Goal: Information Seeking & Learning: Find specific page/section

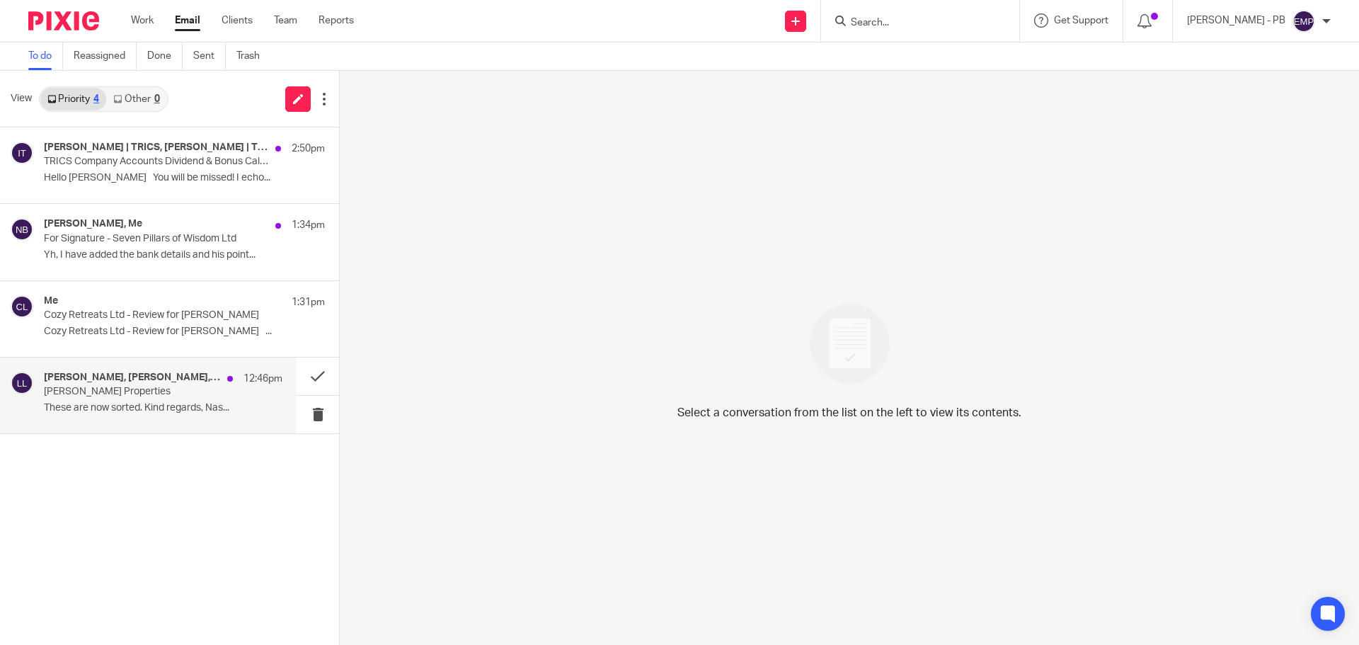
click at [175, 408] on p "These are now sorted. Kind regards, Nas..." at bounding box center [163, 408] width 238 height 12
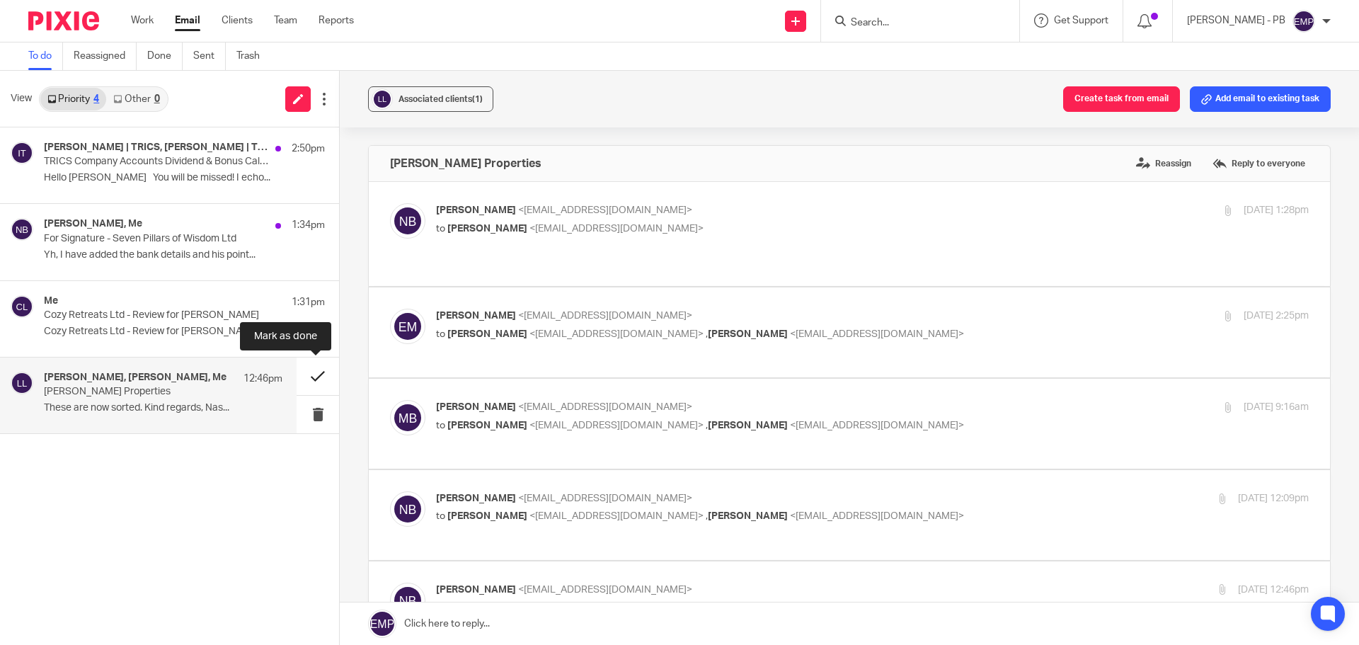
click at [313, 370] on button at bounding box center [317, 376] width 42 height 38
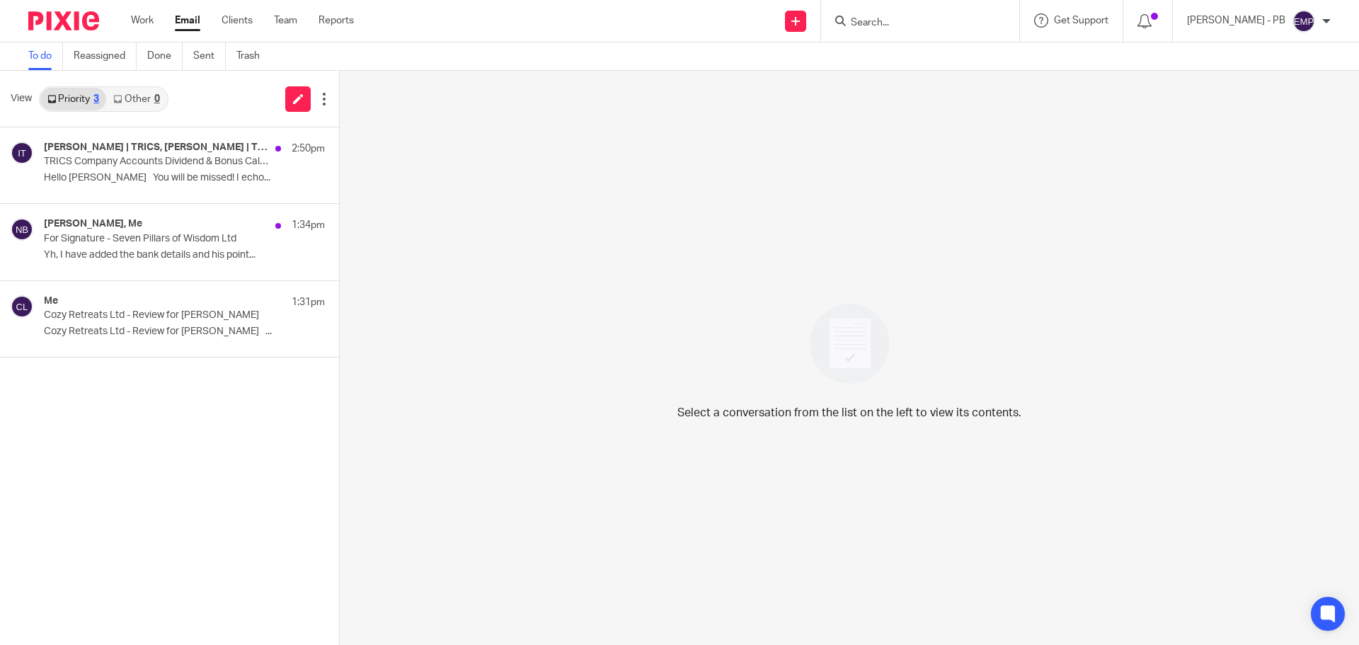
click at [906, 17] on input "Search" at bounding box center [912, 23] width 127 height 13
click at [902, 25] on input "Search" at bounding box center [912, 23] width 127 height 13
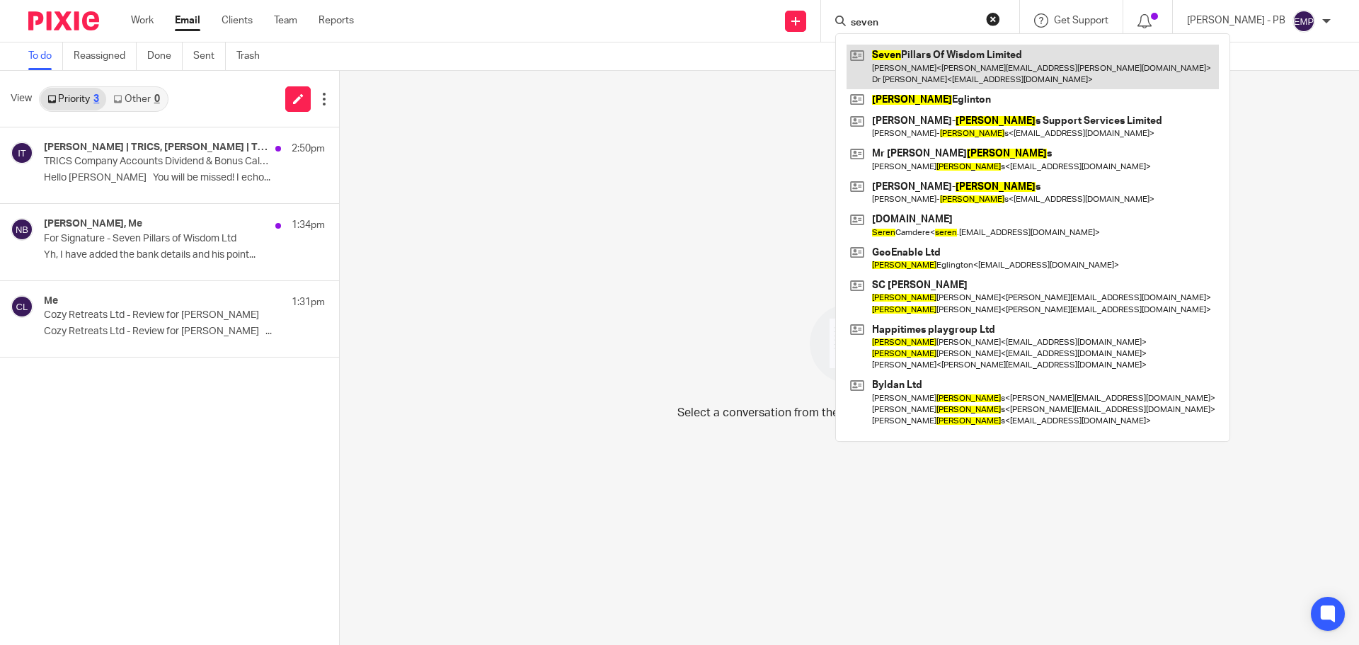
type input "seven"
click at [978, 53] on link at bounding box center [1032, 67] width 372 height 44
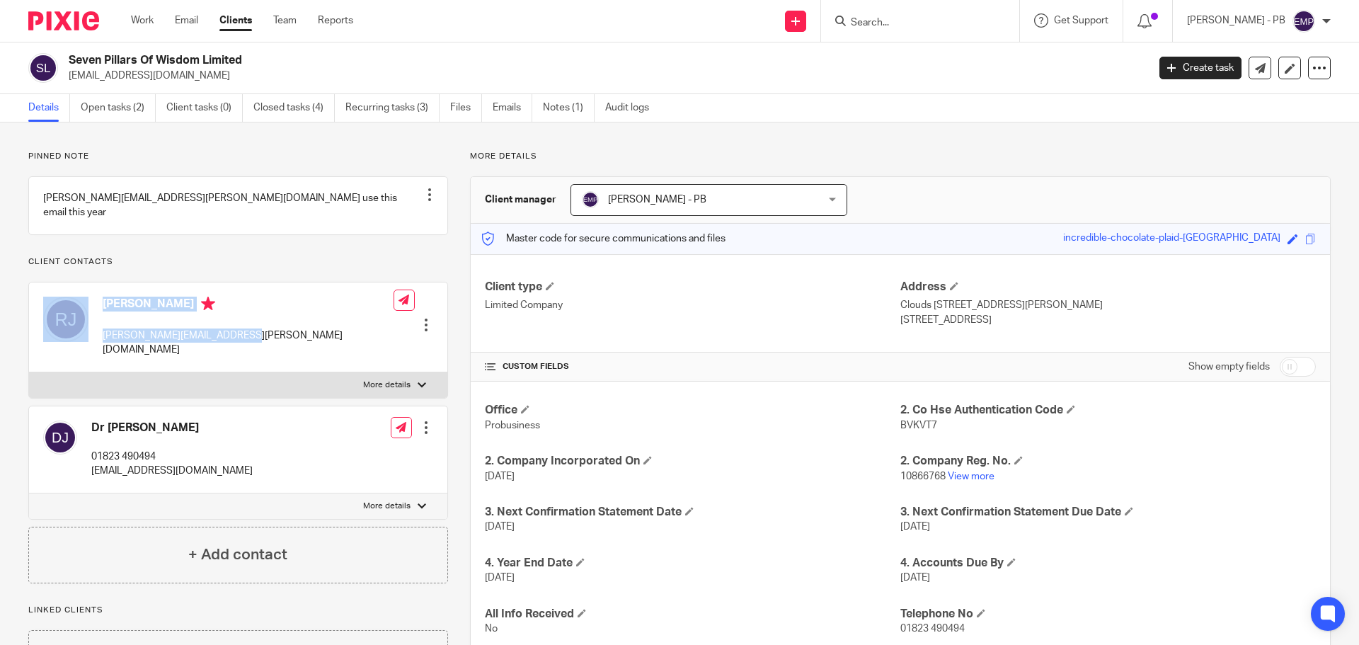
drag, startPoint x: 267, startPoint y: 335, endPoint x: 90, endPoint y: 333, distance: 176.9
click at [90, 333] on div "Rob Johnson robert.johnson@pmb.ox.ac.uk Edit contact Create client from contact…" at bounding box center [238, 327] width 418 height 90
click at [148, 333] on p "[PERSON_NAME][EMAIL_ADDRESS][PERSON_NAME][DOMAIN_NAME]" at bounding box center [248, 342] width 291 height 29
click at [148, 333] on p "robert.johnson@pmb.ox.ac.uk" at bounding box center [248, 342] width 291 height 29
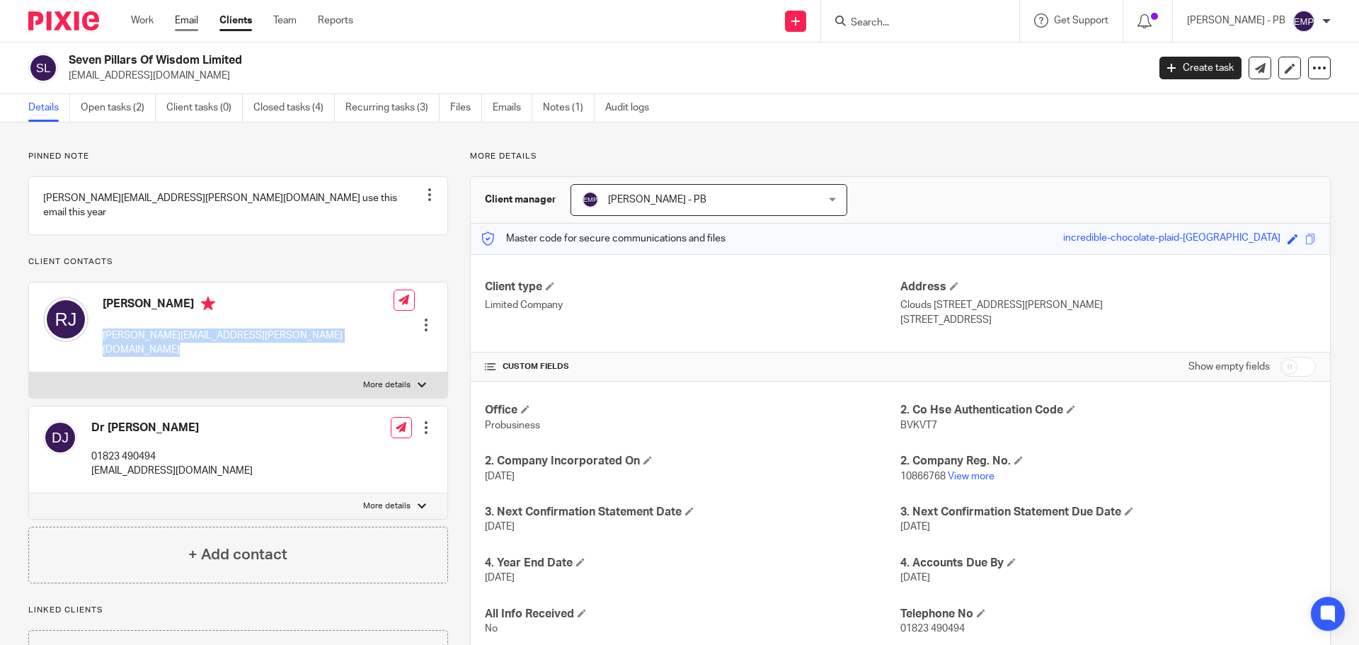
click at [190, 25] on link "Email" at bounding box center [186, 20] width 23 height 14
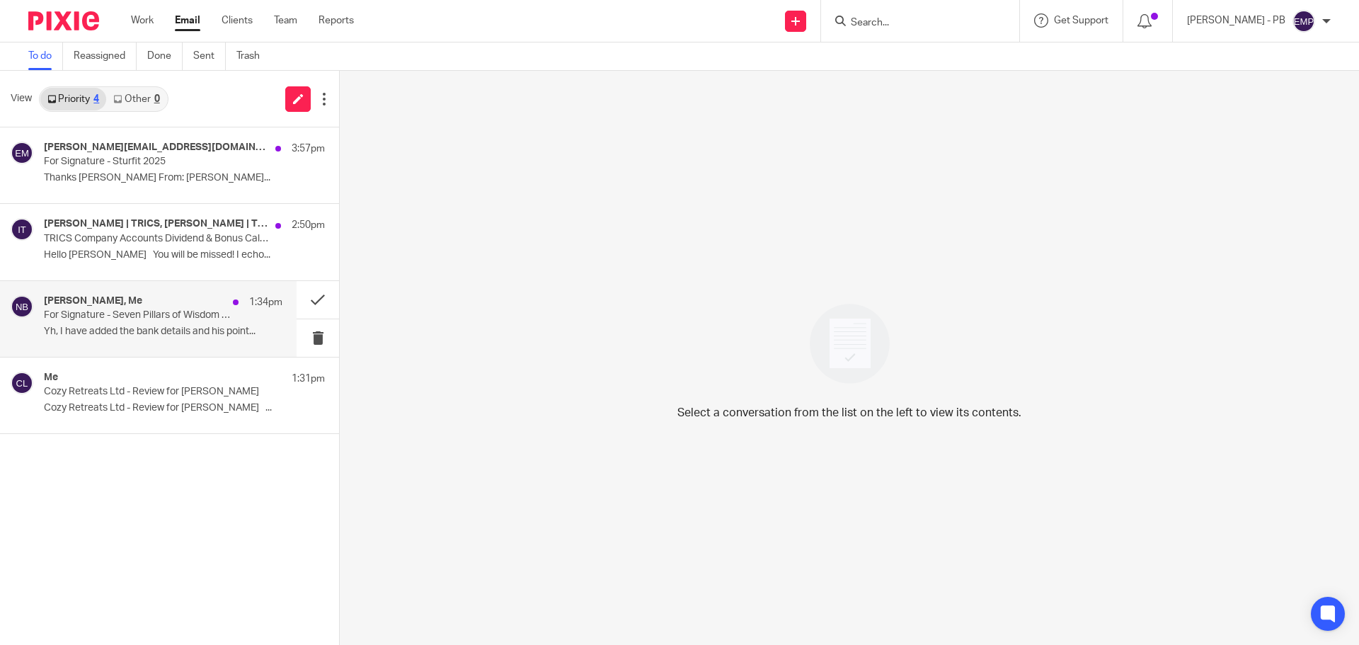
click at [169, 328] on p "Yh, I have added the bank details and his point..." at bounding box center [163, 331] width 238 height 12
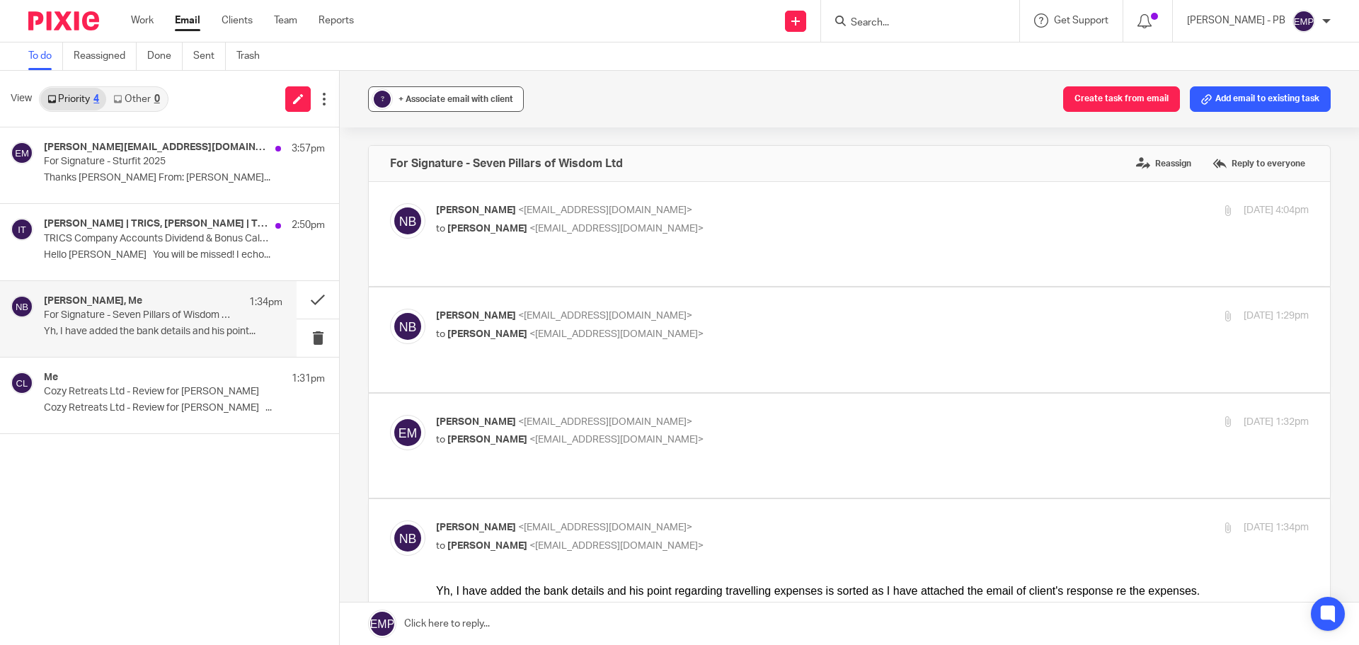
click at [462, 100] on span "+ Associate email with client" at bounding box center [455, 99] width 115 height 8
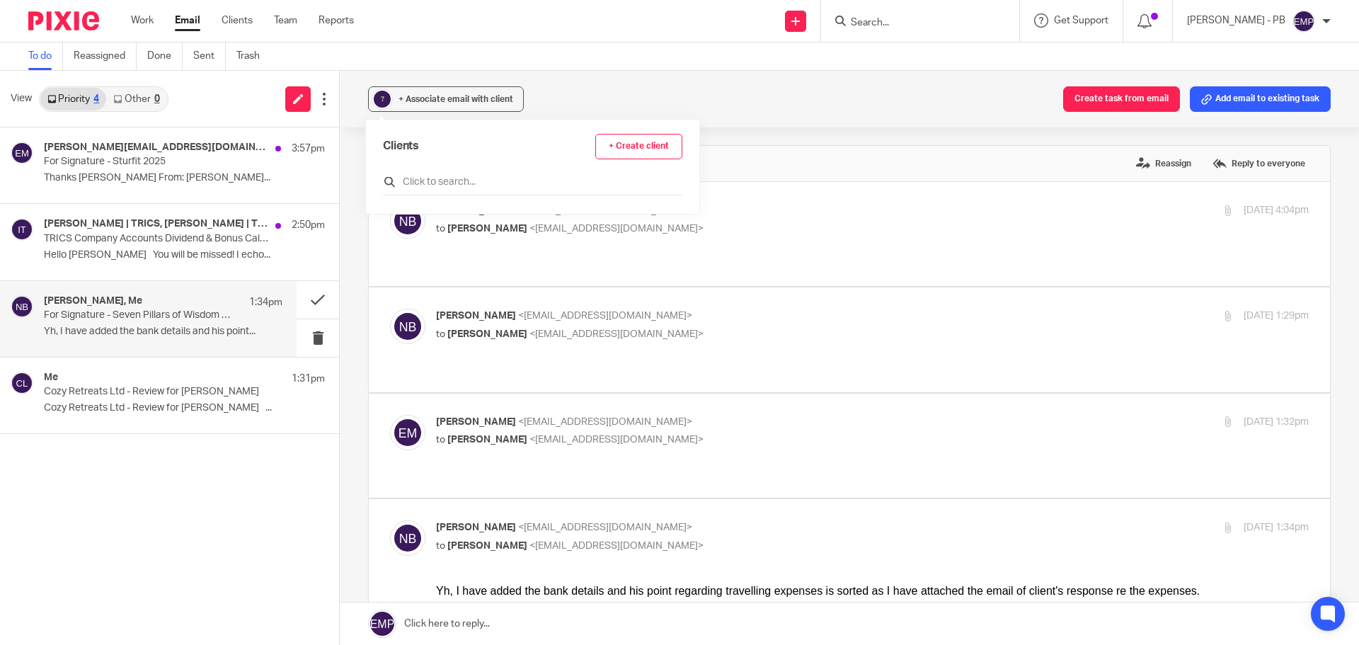
click at [459, 180] on input "text" at bounding box center [532, 182] width 299 height 14
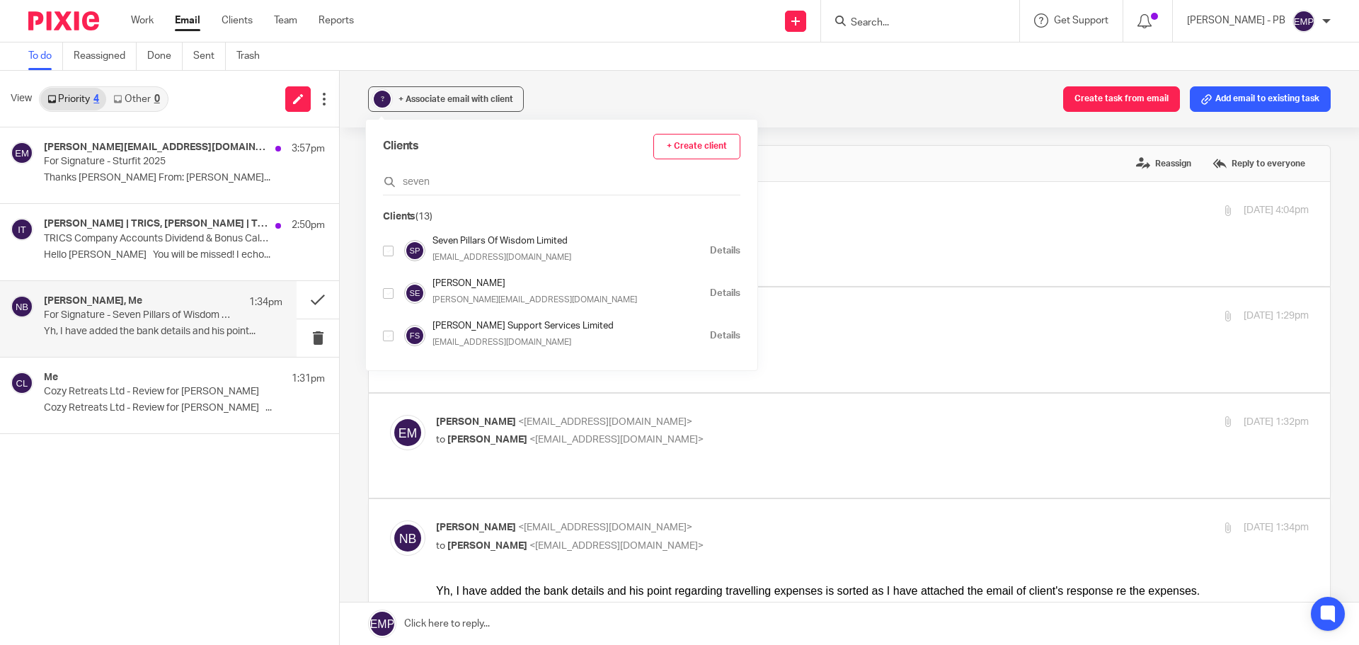
type input "seven"
click at [389, 253] on input "checkbox" at bounding box center [388, 251] width 11 height 11
checkbox input "true"
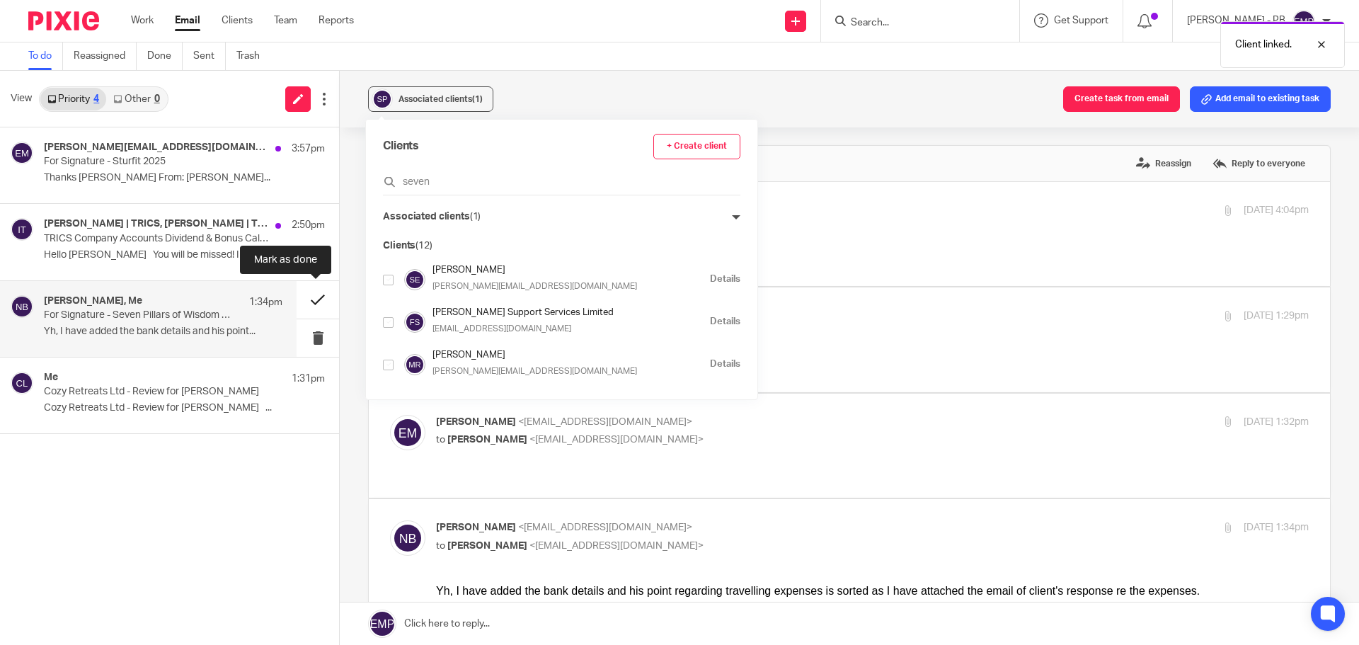
click at [315, 296] on button at bounding box center [317, 300] width 42 height 38
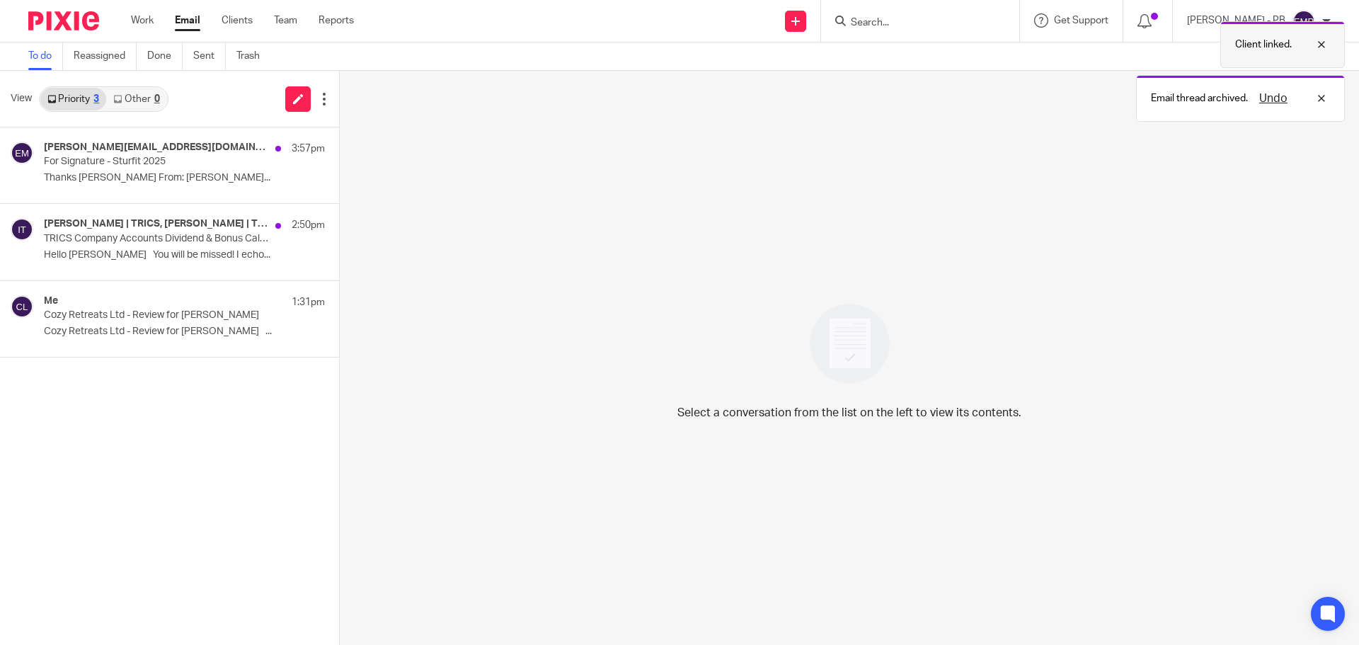
click at [1316, 45] on div at bounding box center [1310, 44] width 38 height 17
click at [1322, 42] on div "Undo" at bounding box center [1288, 44] width 82 height 17
click at [904, 22] on input "Search" at bounding box center [912, 23] width 127 height 13
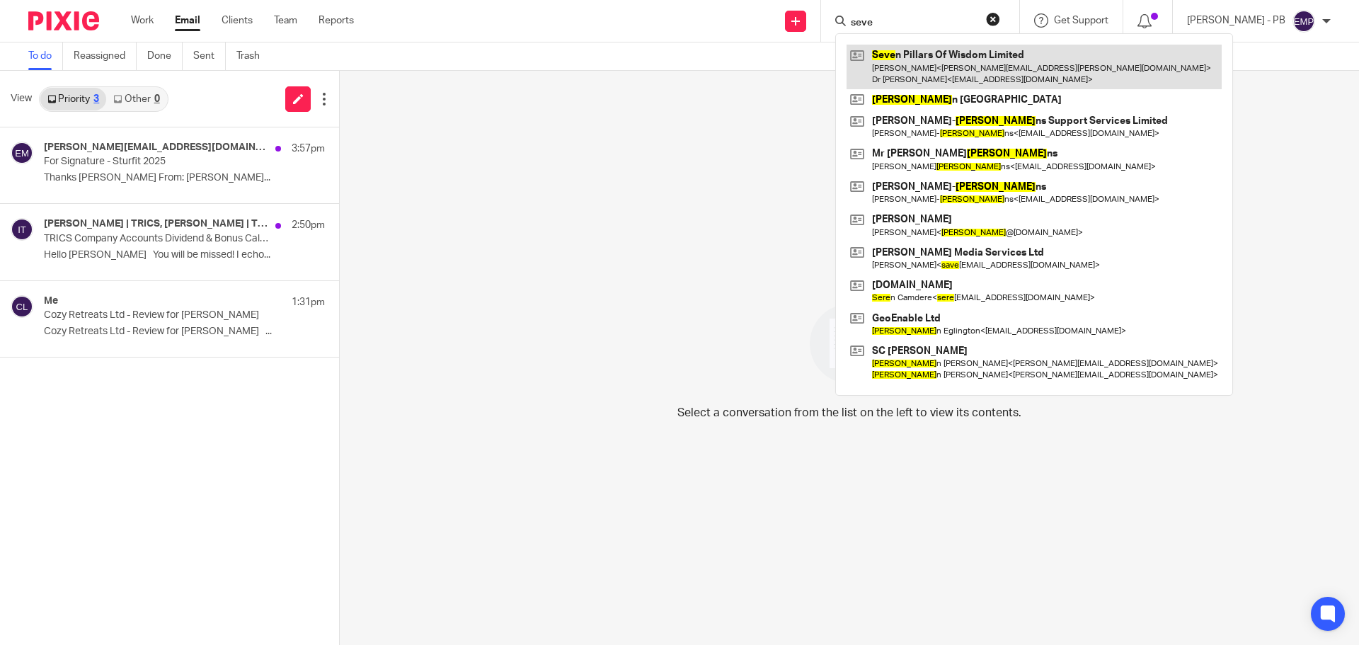
type input "seve"
click at [960, 63] on link at bounding box center [1033, 67] width 375 height 44
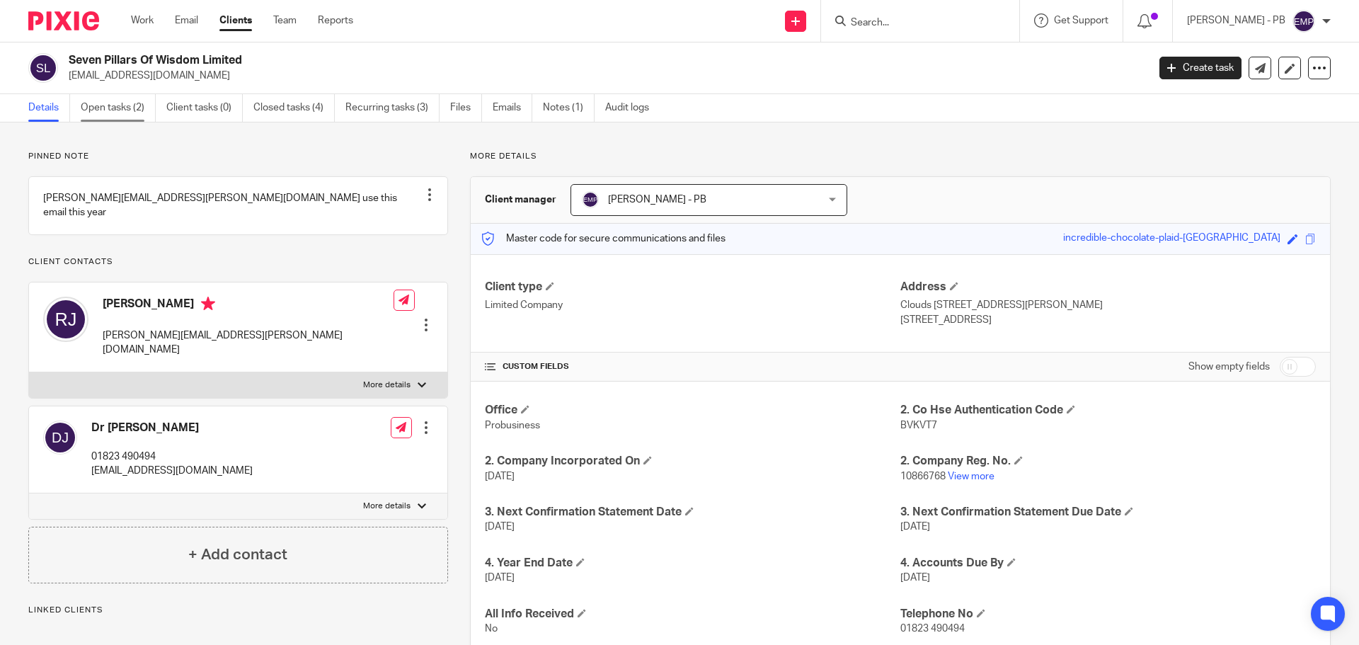
click at [115, 109] on link "Open tasks (2)" at bounding box center [118, 108] width 75 height 28
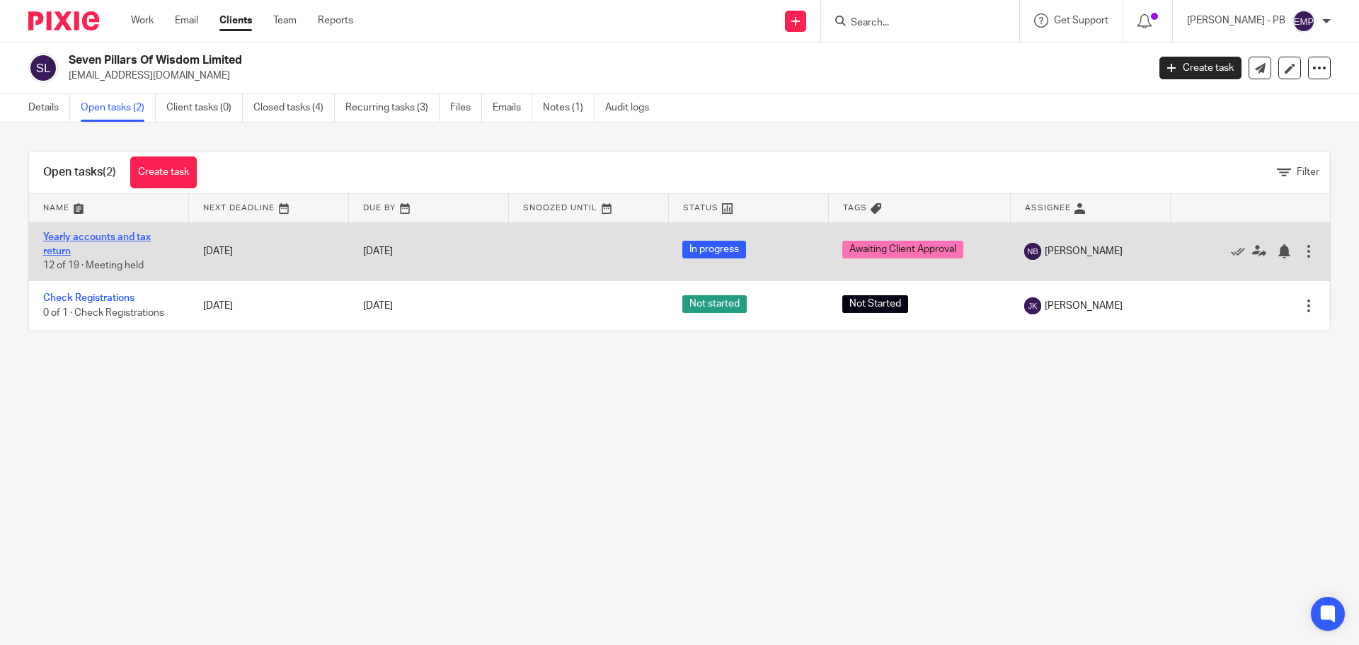
click at [114, 239] on link "Yearly accounts and tax return" at bounding box center [97, 244] width 108 height 24
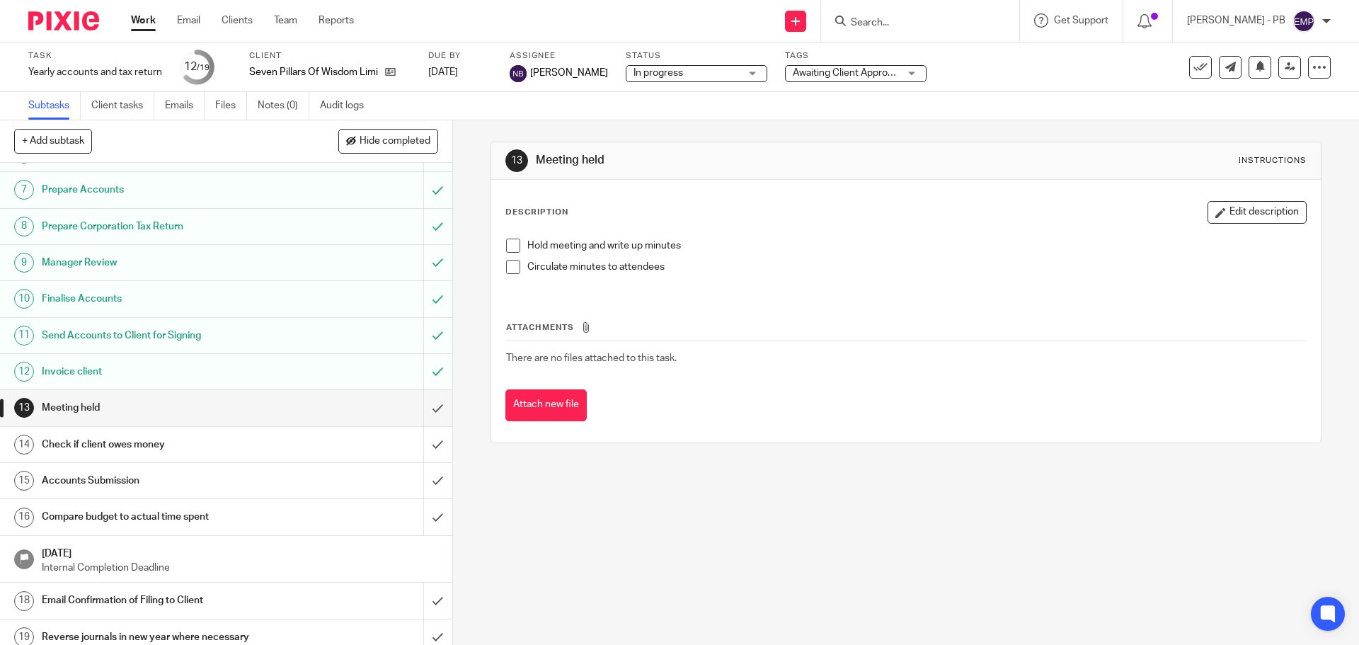
scroll to position [212, 0]
click at [181, 18] on link "Email" at bounding box center [188, 20] width 23 height 14
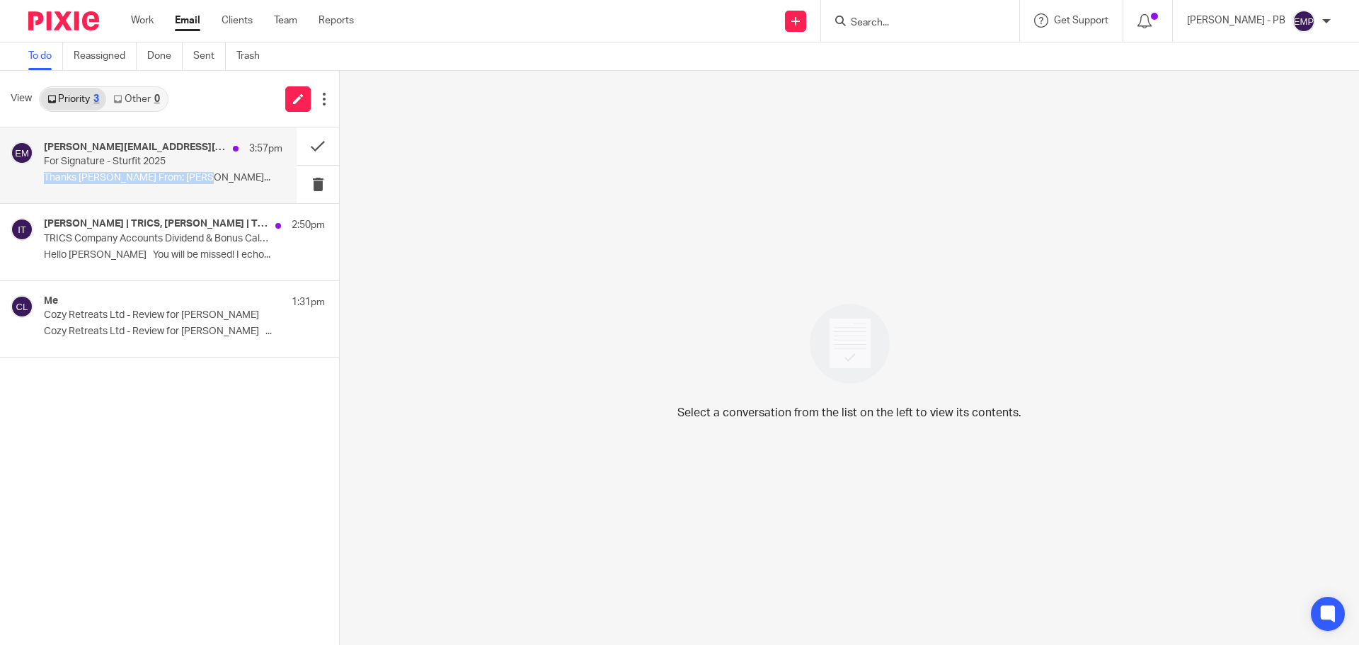
click at [205, 170] on div "robert@sturfit.org, Me, robert 3:57pm For Signature - Sturfit 2025 Thanks Erik …" at bounding box center [163, 165] width 238 height 47
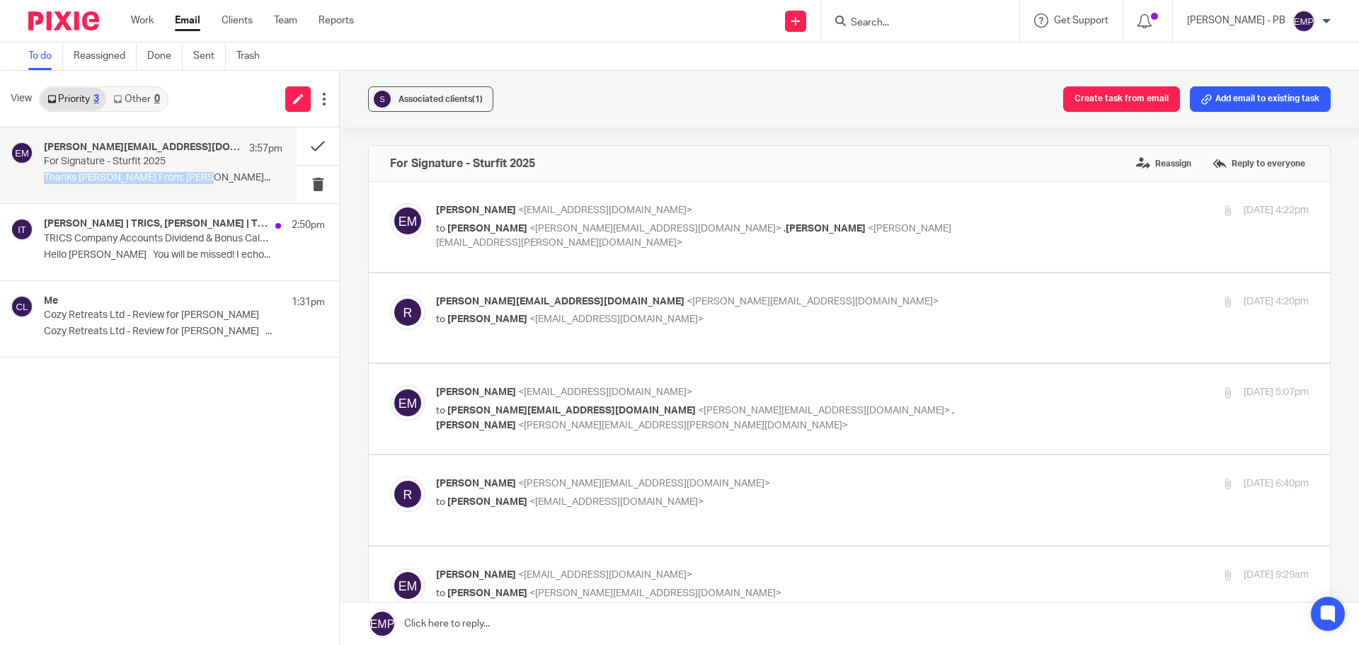
click at [229, 177] on p "Thanks Erik From: Erik Molnar..." at bounding box center [163, 178] width 238 height 12
click at [311, 144] on button at bounding box center [317, 146] width 42 height 38
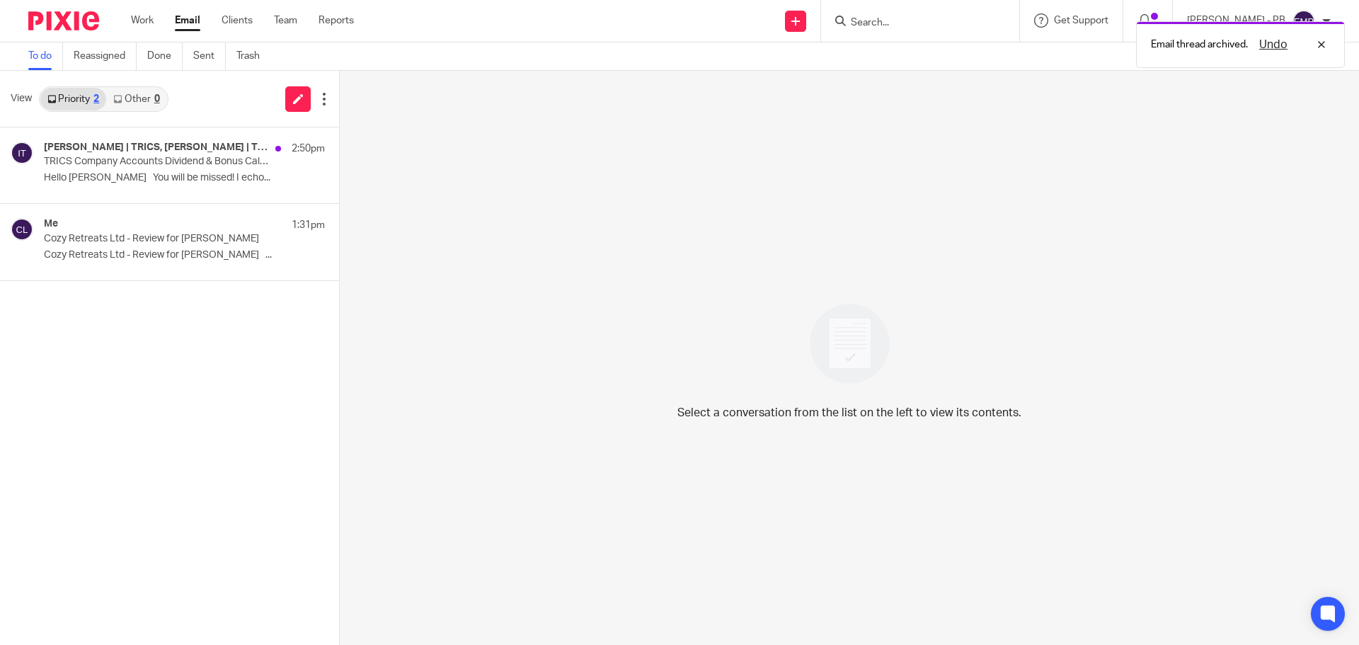
click at [180, 23] on link "Email" at bounding box center [187, 20] width 25 height 14
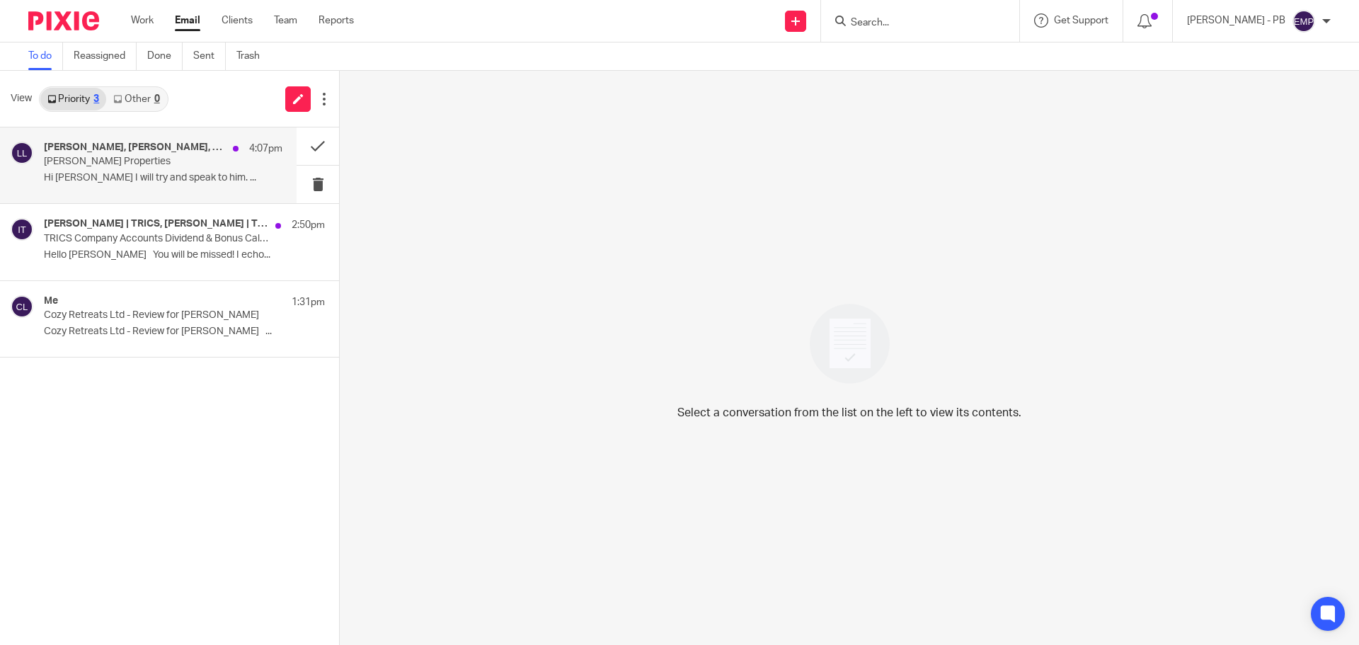
click at [168, 173] on p "Hi [PERSON_NAME] I will try and speak to him. ..." at bounding box center [163, 178] width 238 height 12
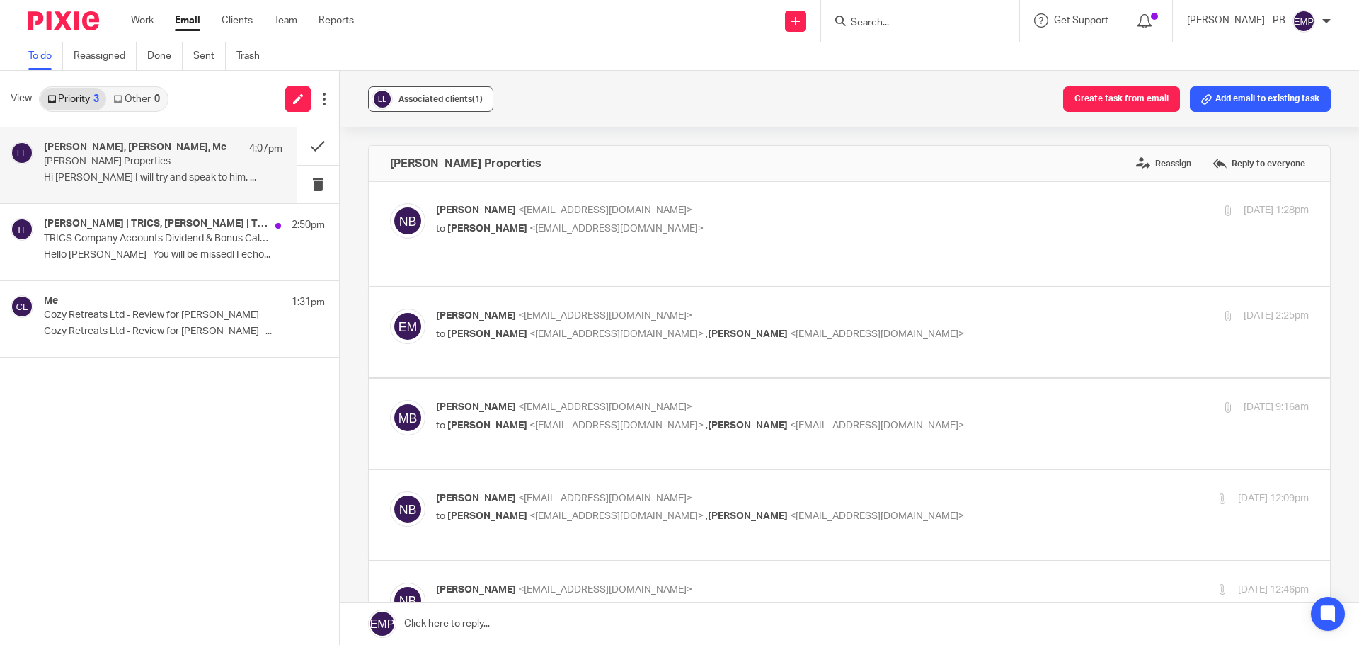
click at [474, 105] on div "Associated clients (1)" at bounding box center [440, 99] width 84 height 14
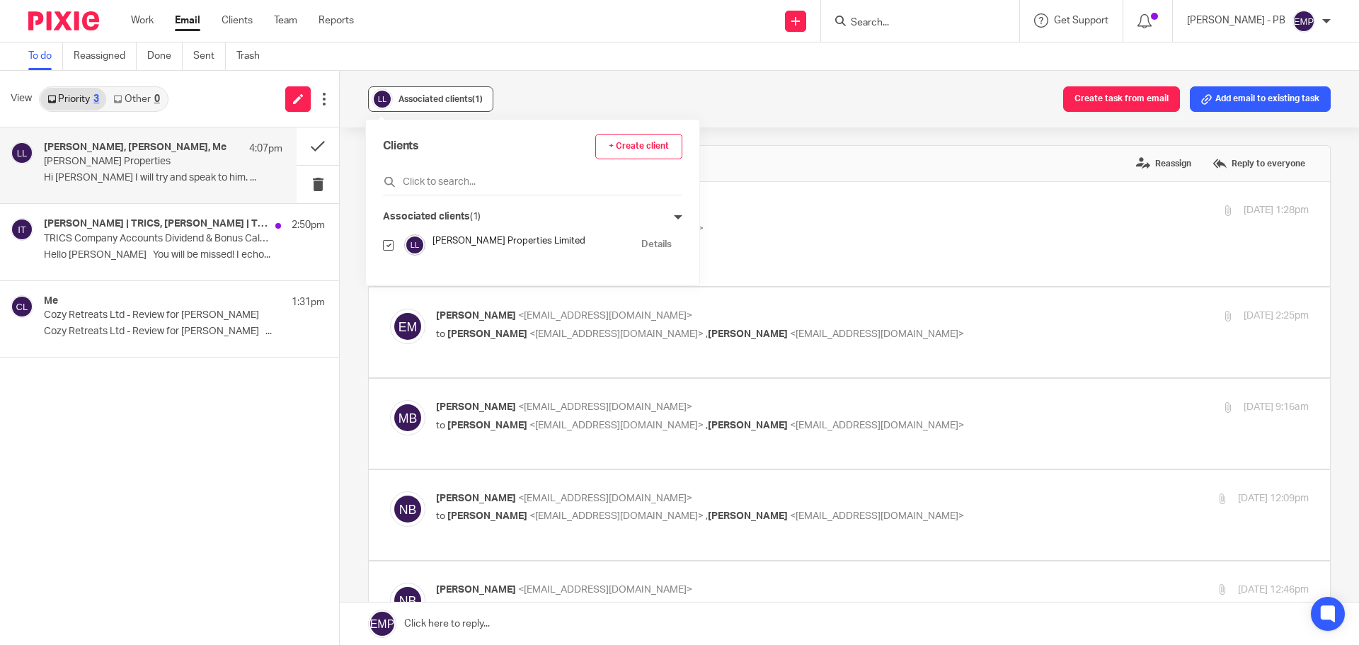
click at [474, 105] on div "Associated clients (1)" at bounding box center [440, 99] width 84 height 14
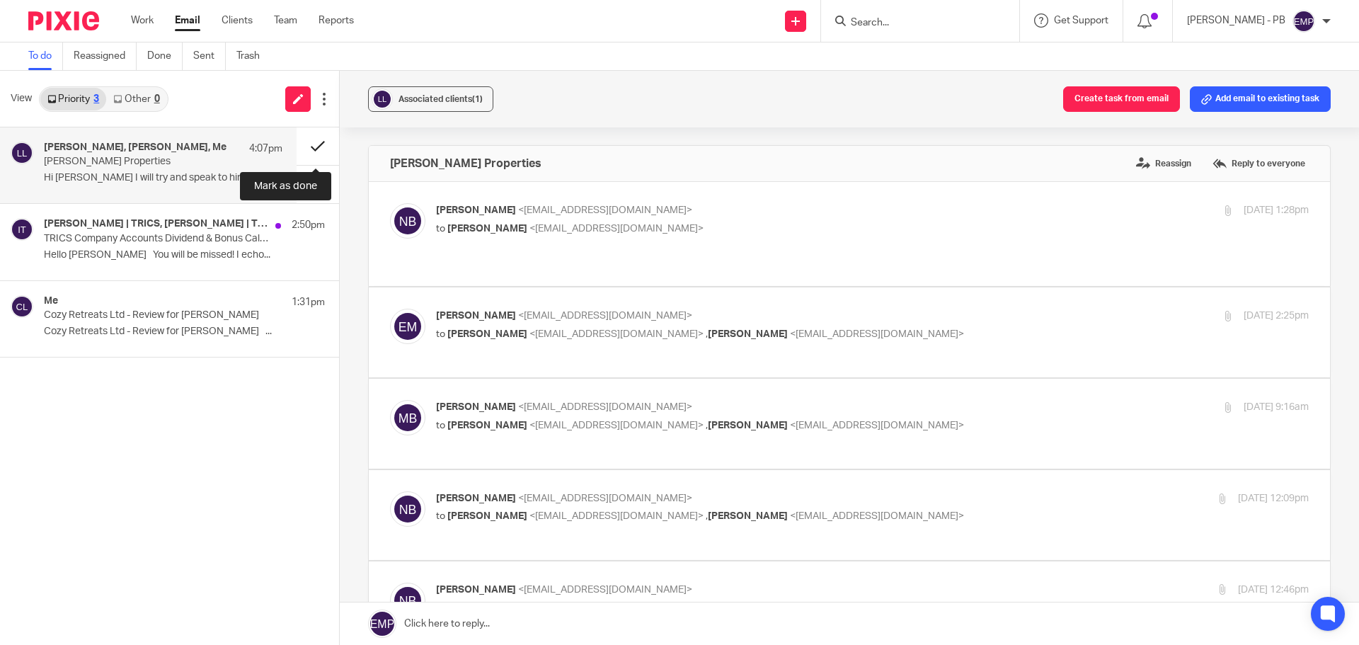
click at [309, 151] on button at bounding box center [317, 146] width 42 height 38
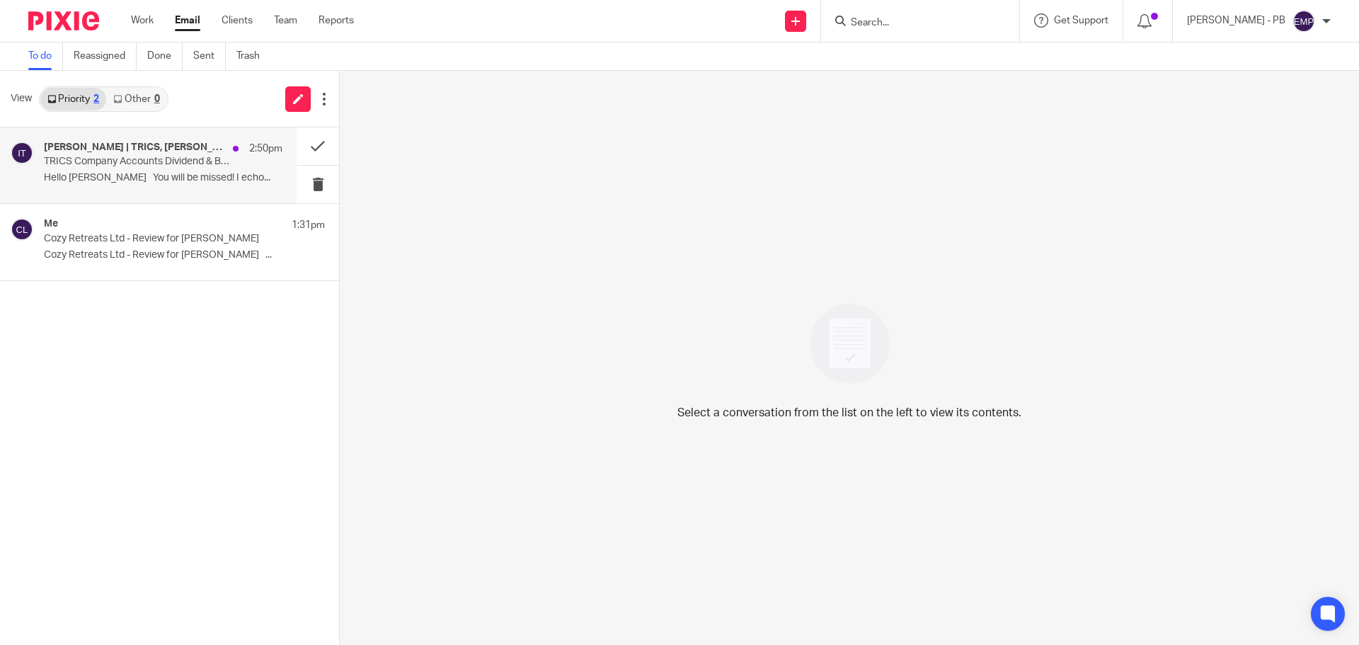
click at [165, 173] on p "Hello Erik You will be missed! I echo..." at bounding box center [163, 178] width 238 height 12
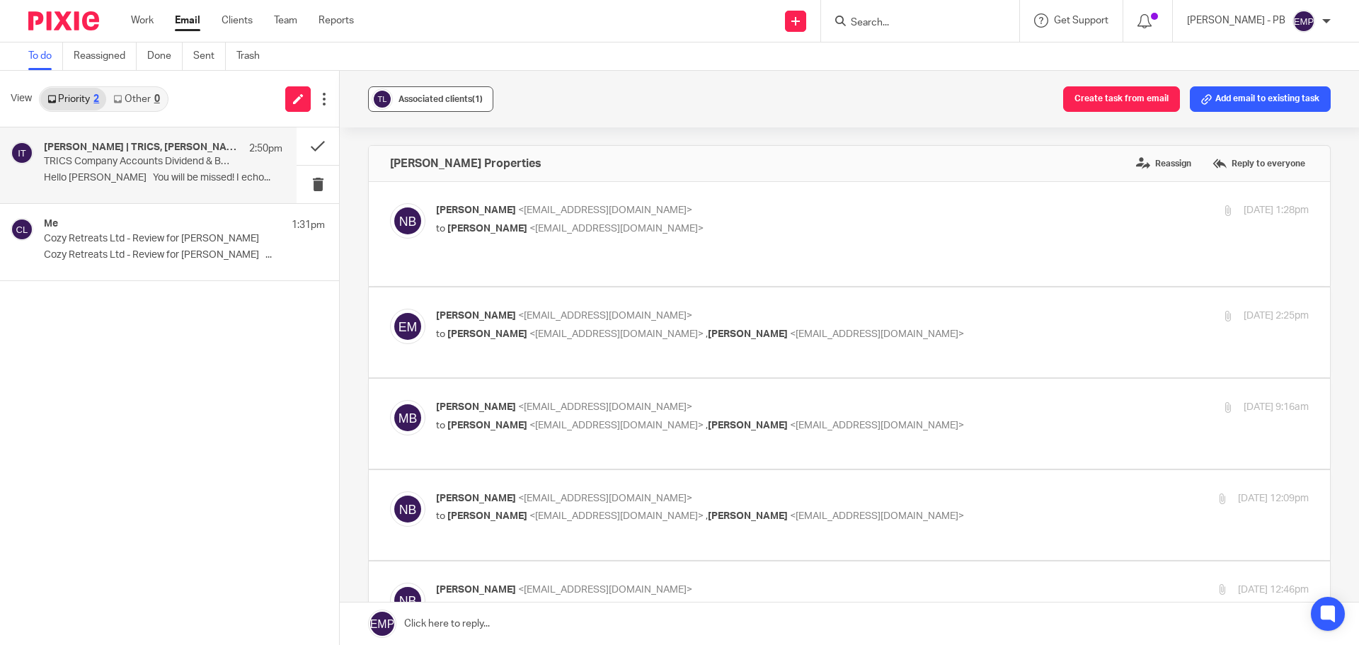
click at [432, 95] on span "Associated clients (1)" at bounding box center [440, 99] width 84 height 8
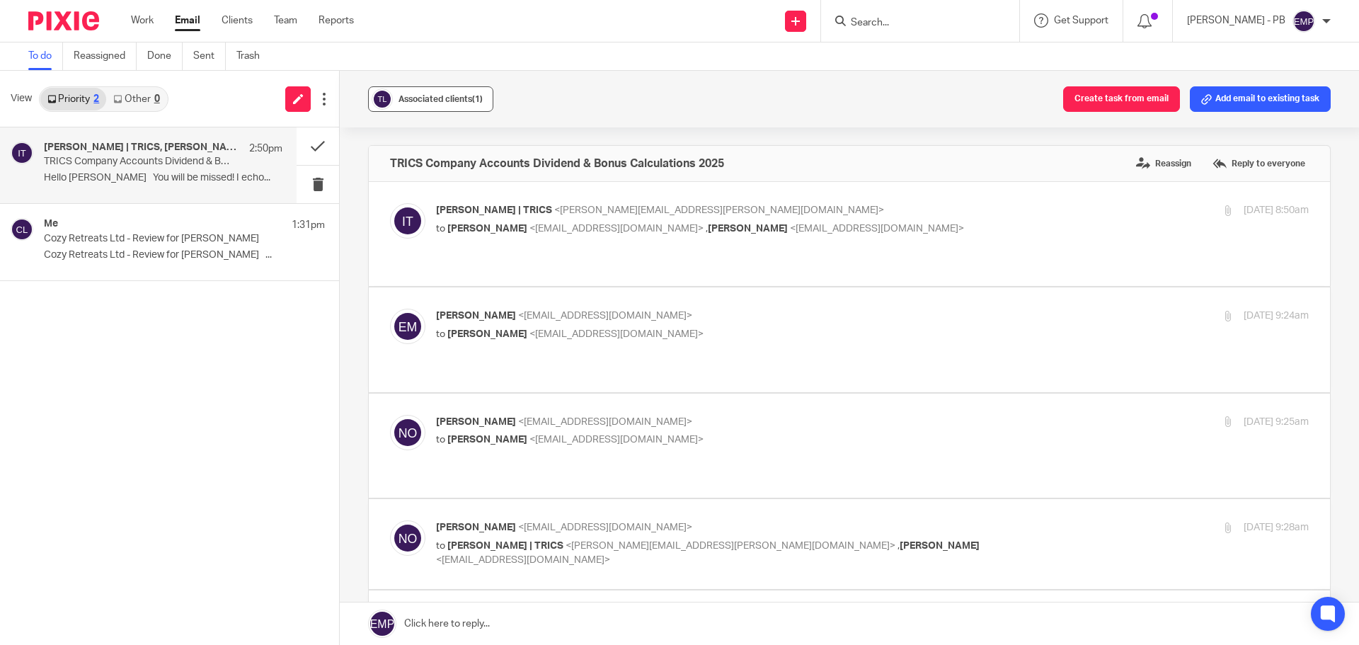
click at [432, 95] on span "Associated clients (1)" at bounding box center [440, 99] width 84 height 8
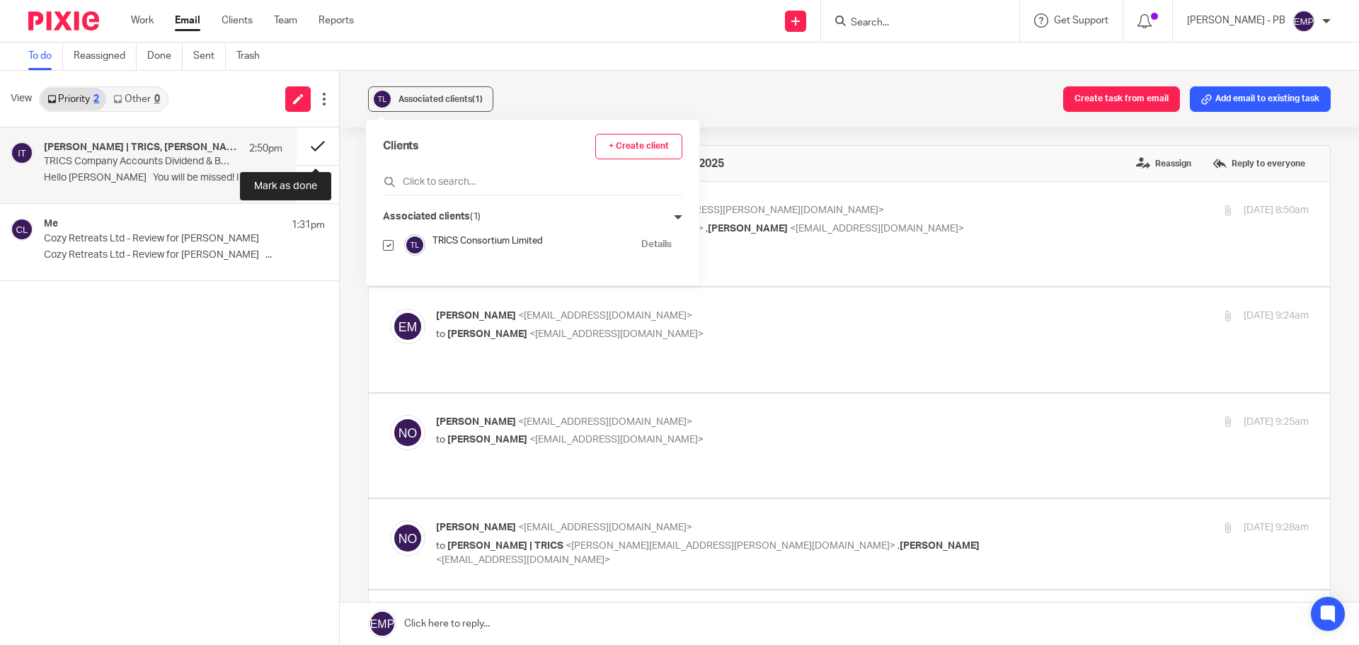
drag, startPoint x: 321, startPoint y: 147, endPoint x: 321, endPoint y: 160, distance: 12.7
click at [321, 147] on button at bounding box center [317, 146] width 42 height 38
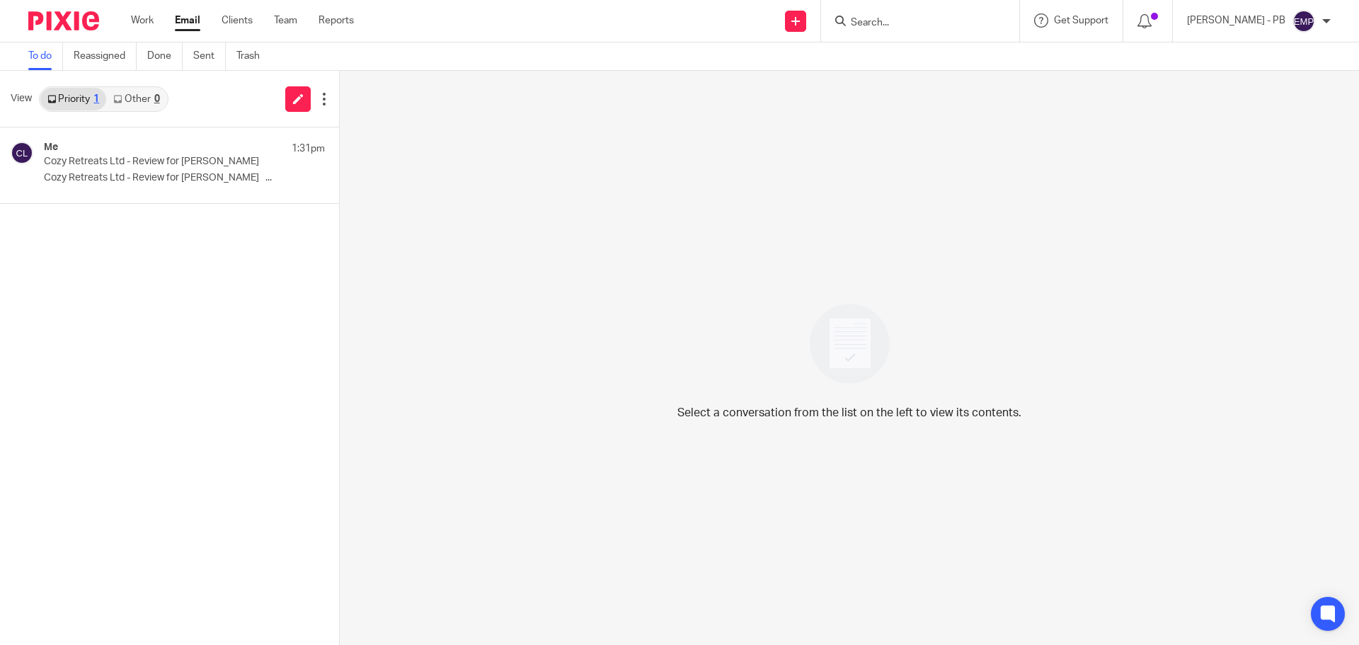
click at [894, 23] on input "Search" at bounding box center [912, 23] width 127 height 13
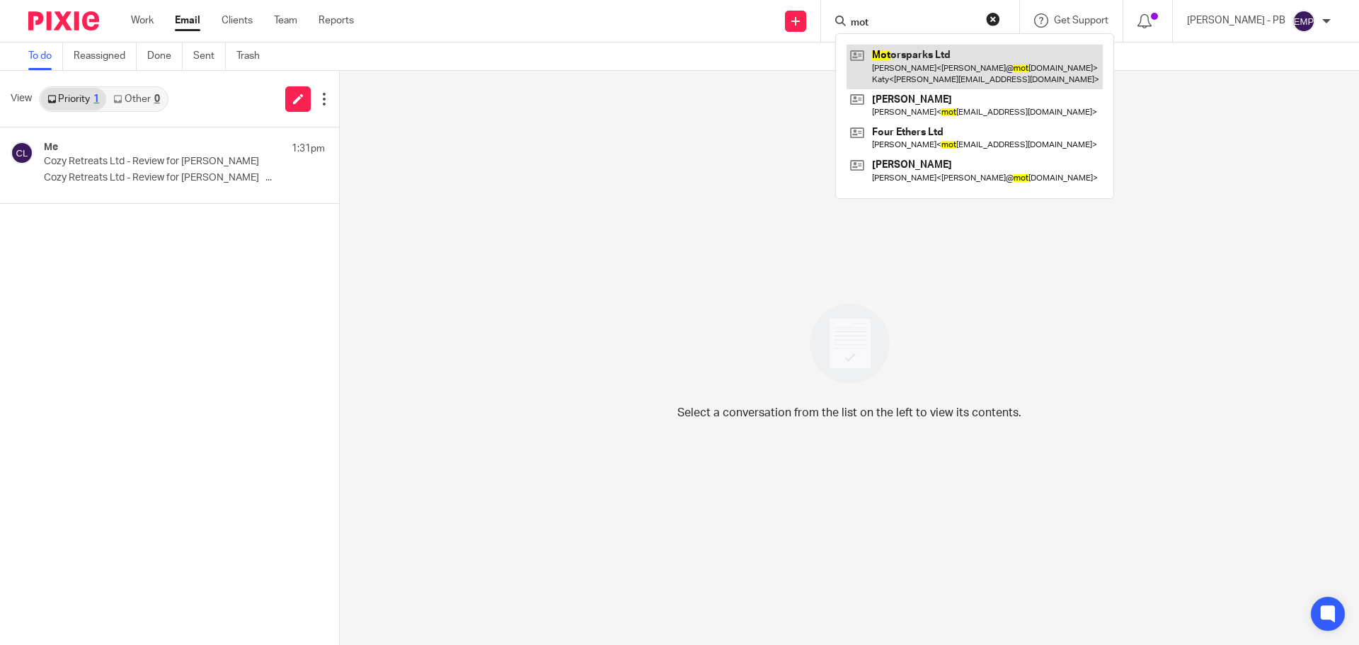
type input "mot"
click at [938, 67] on link at bounding box center [974, 67] width 256 height 44
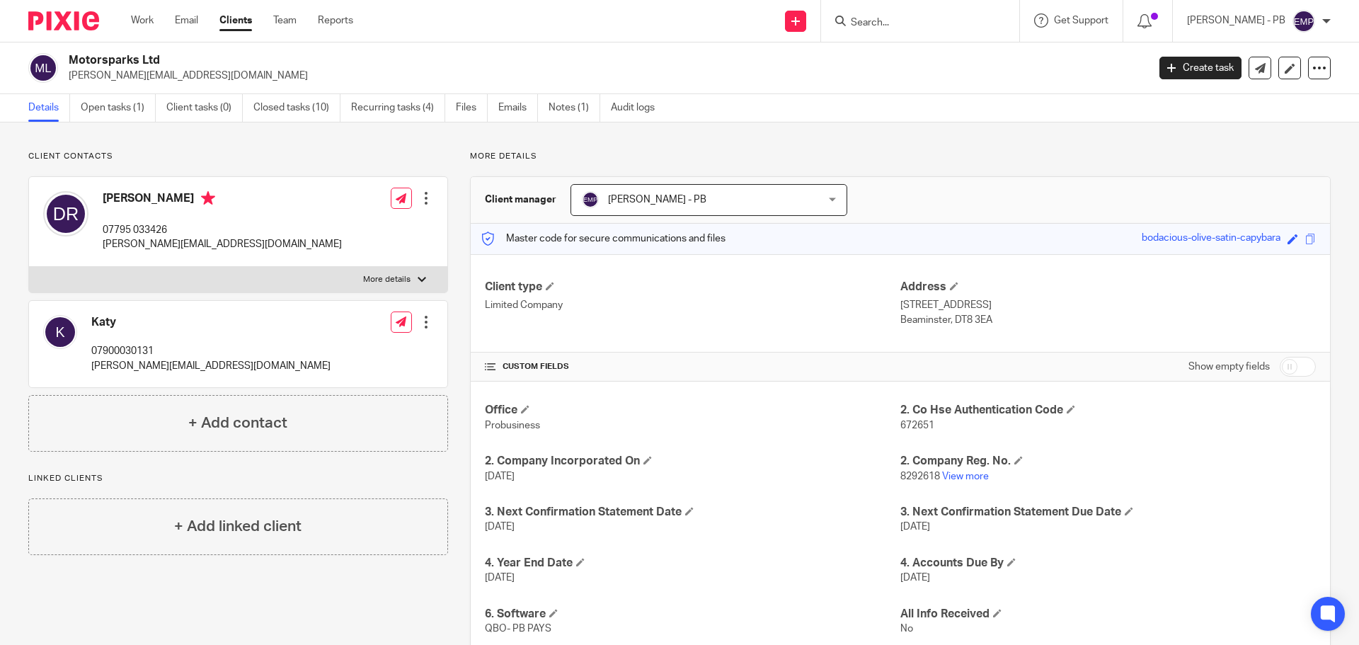
click at [190, 244] on p "[PERSON_NAME][EMAIL_ADDRESS][DOMAIN_NAME]" at bounding box center [222, 244] width 239 height 14
copy div "[PERSON_NAME][EMAIL_ADDRESS][DOMAIN_NAME]"
click at [208, 604] on div "Client contacts [PERSON_NAME] 07795 033426 [PERSON_NAME][EMAIL_ADDRESS][DOMAIN_…" at bounding box center [227, 477] width 442 height 652
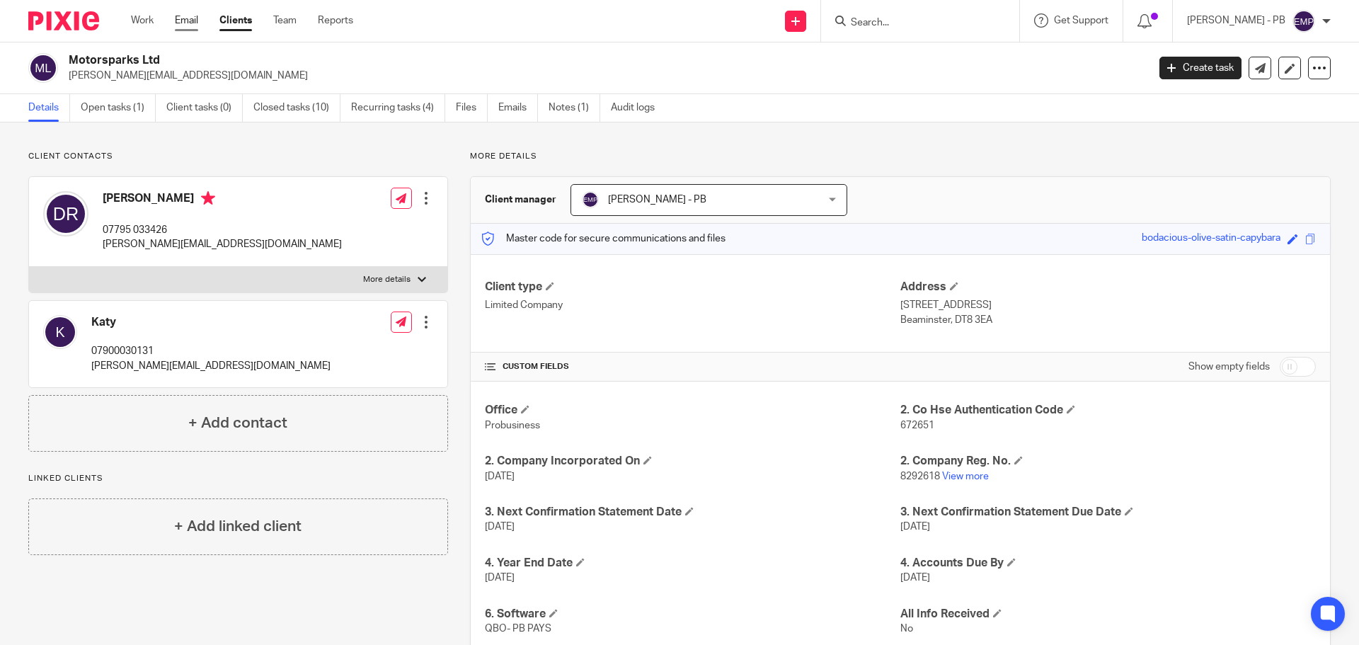
click at [179, 16] on link "Email" at bounding box center [186, 20] width 23 height 14
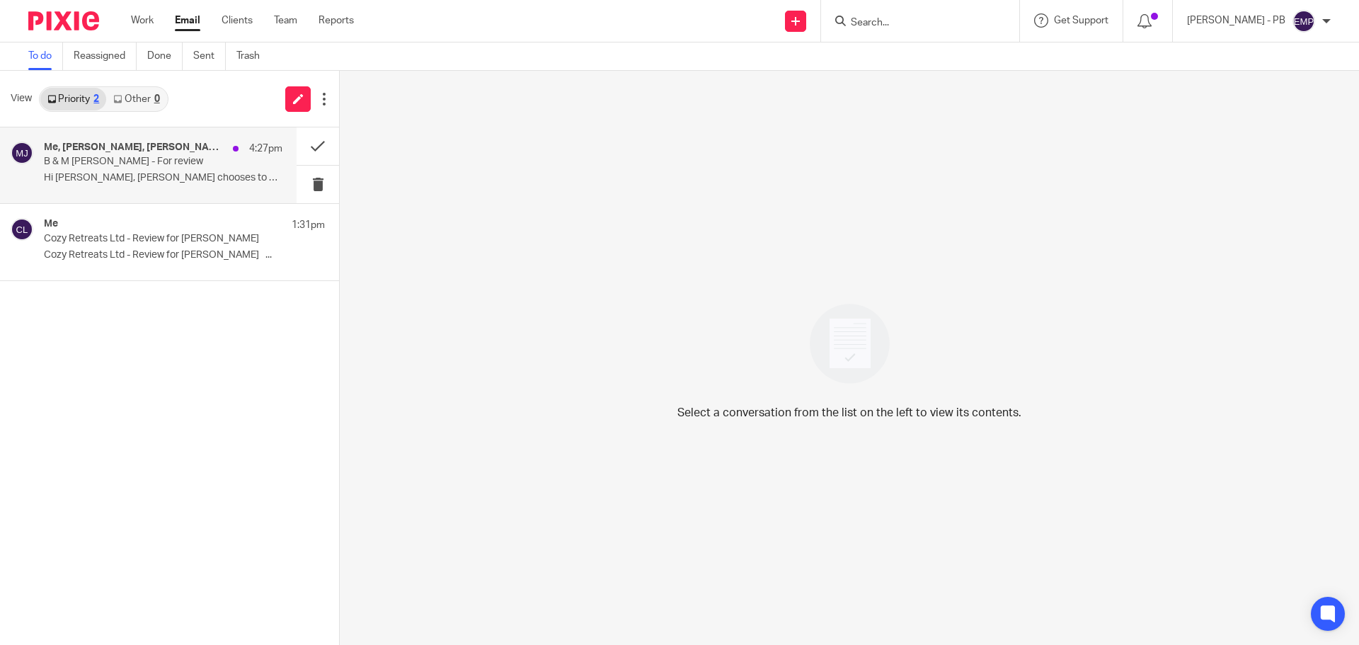
drag, startPoint x: 131, startPoint y: 178, endPoint x: 136, endPoint y: 187, distance: 10.4
click at [131, 178] on p "Hi [PERSON_NAME], [PERSON_NAME] chooses to pay his tax in..." at bounding box center [163, 178] width 238 height 12
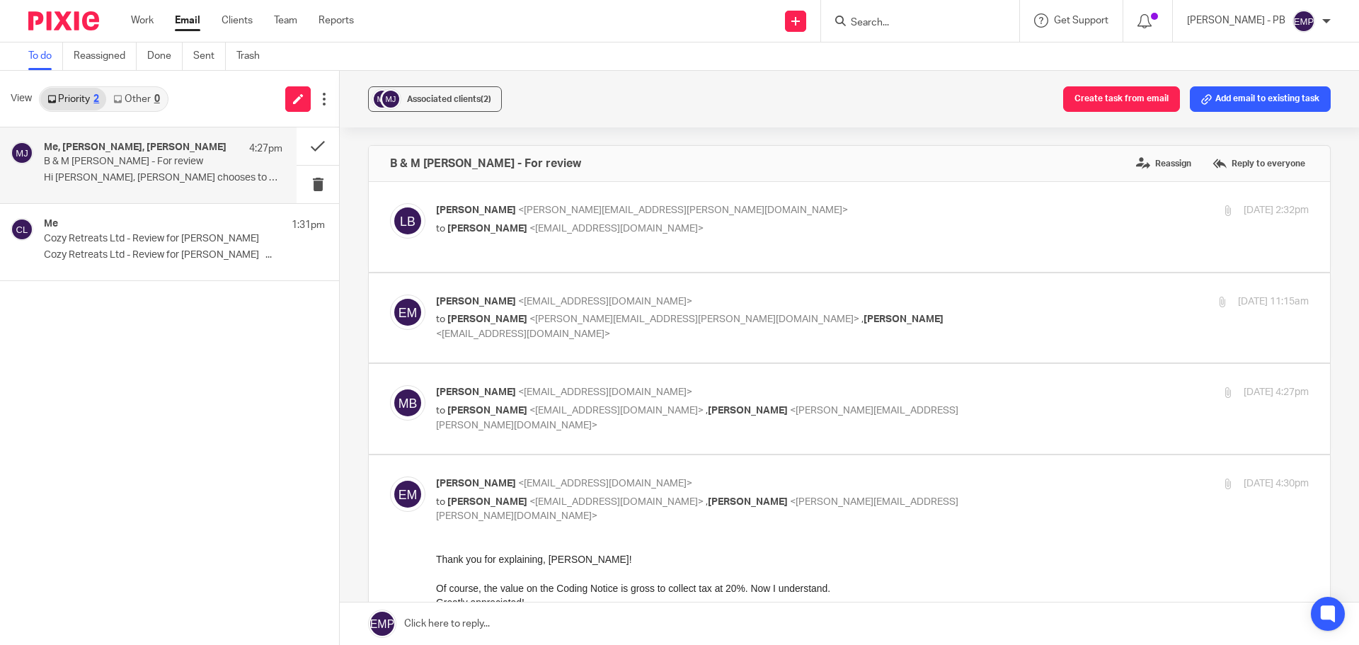
click at [452, 85] on div "Associated clients (2) Create task from email Add email to existing task" at bounding box center [849, 99] width 1019 height 57
click at [454, 88] on button "Associated clients (2)" at bounding box center [435, 98] width 134 height 25
click at [318, 142] on button at bounding box center [317, 146] width 42 height 38
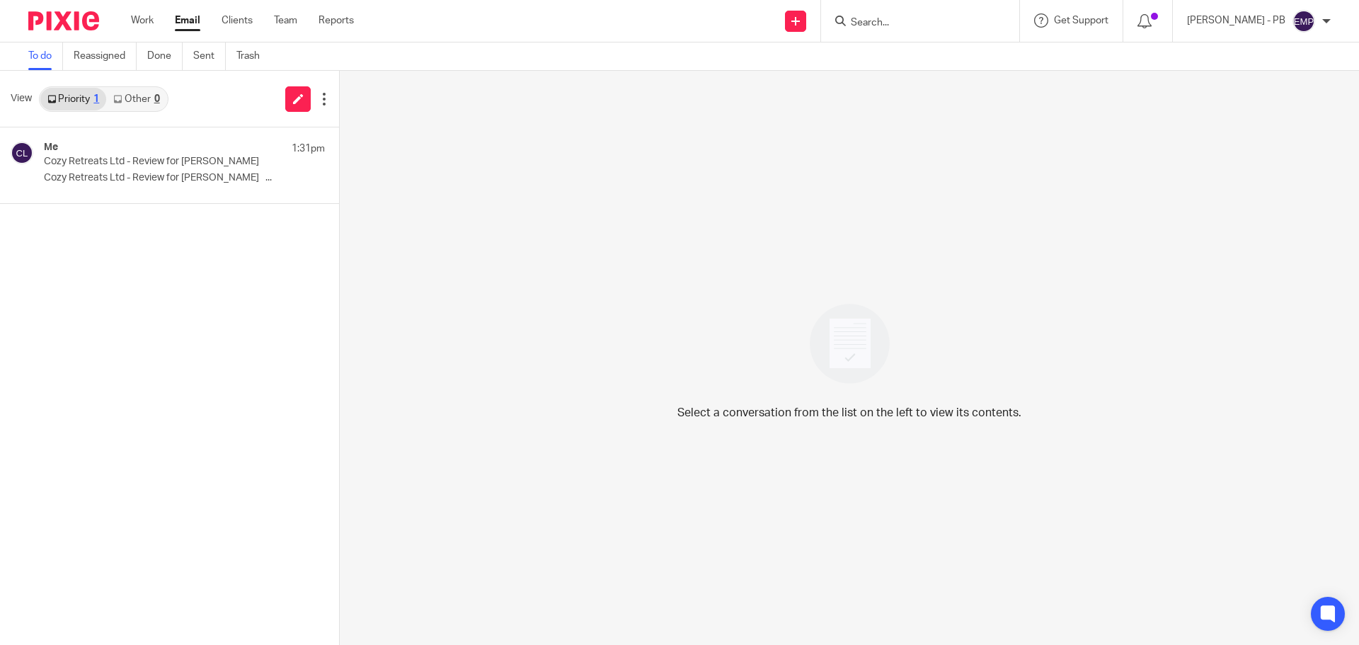
click at [904, 22] on input "Search" at bounding box center [912, 23] width 127 height 13
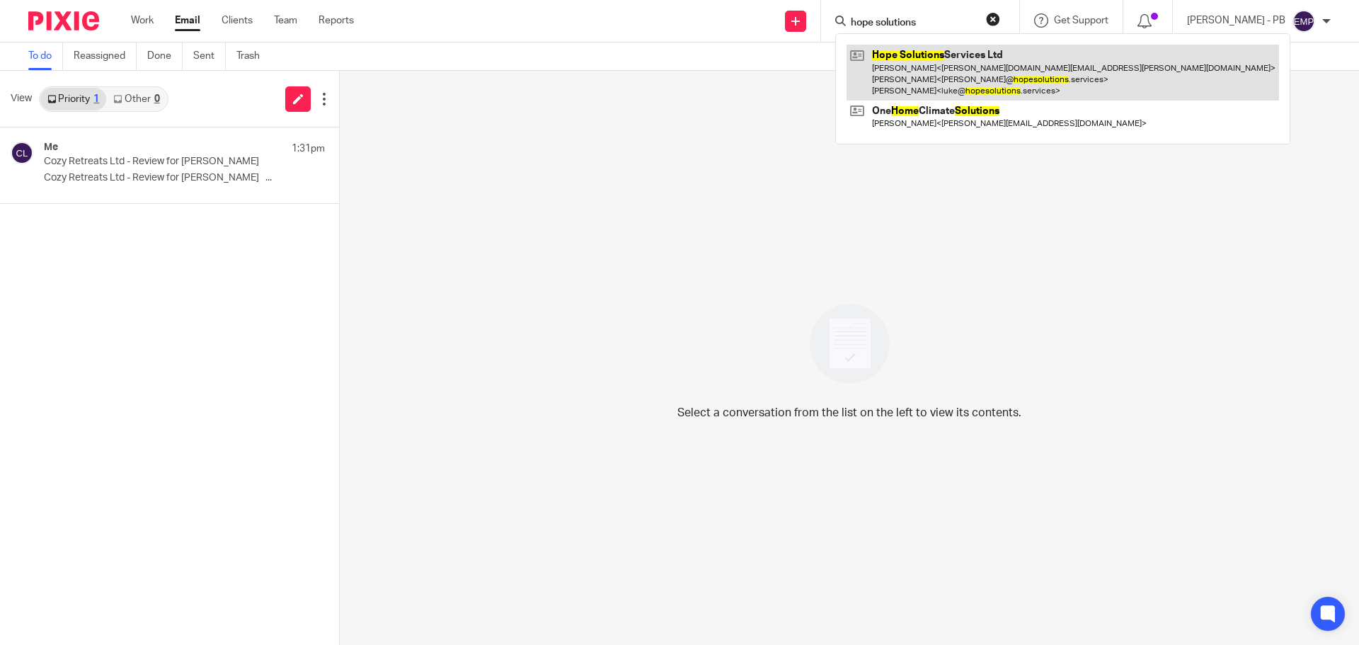
type input "hope solutions"
click at [923, 83] on link at bounding box center [1062, 73] width 432 height 56
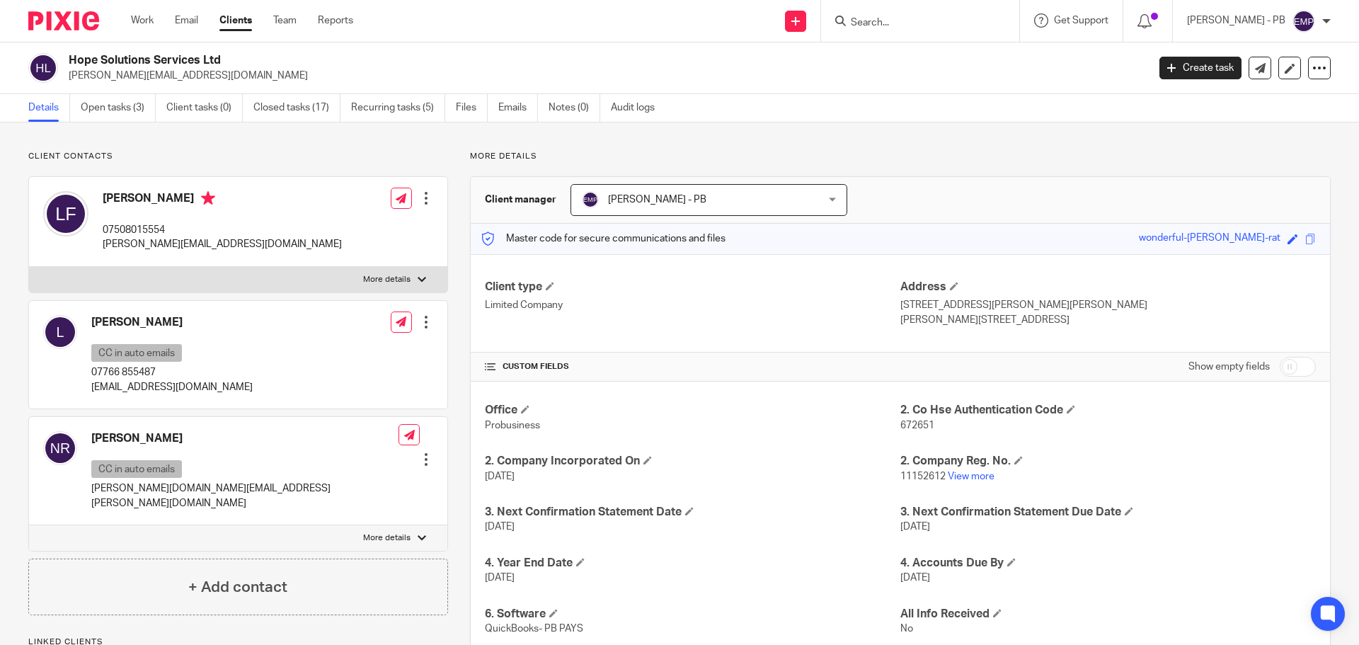
click at [893, 23] on input "Search" at bounding box center [912, 23] width 127 height 13
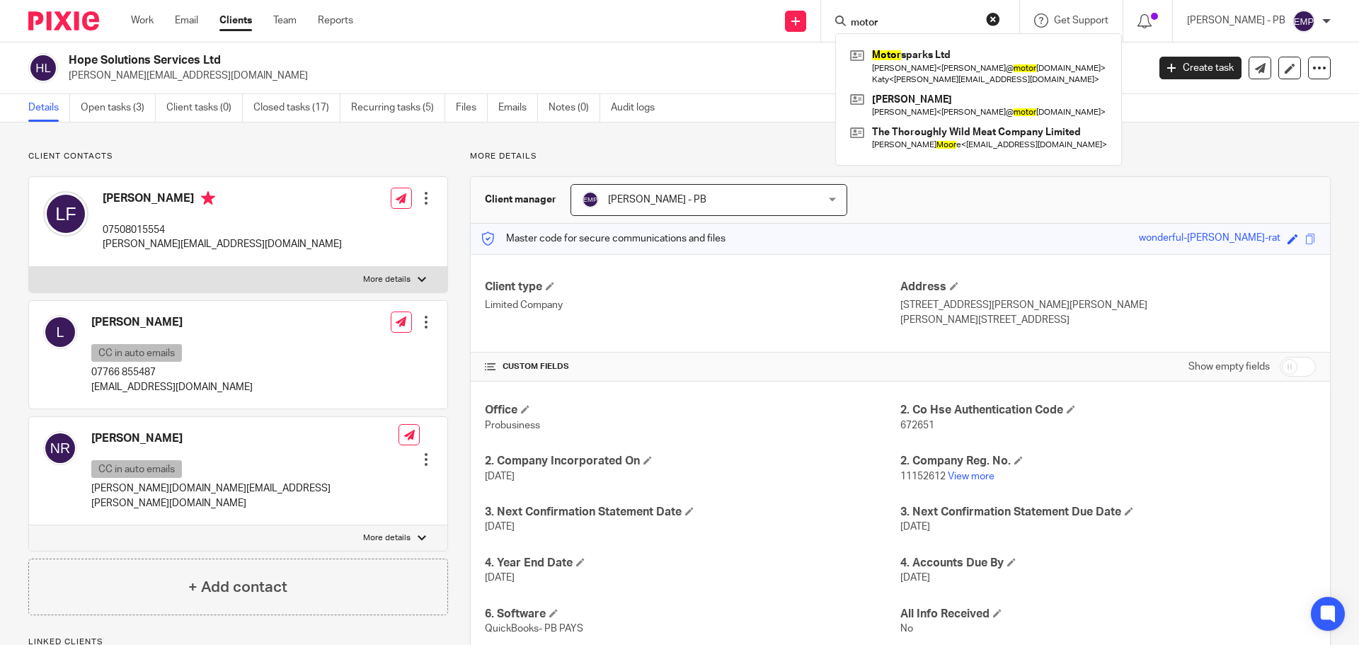
type input "motor"
click at [926, 54] on link at bounding box center [978, 67] width 264 height 44
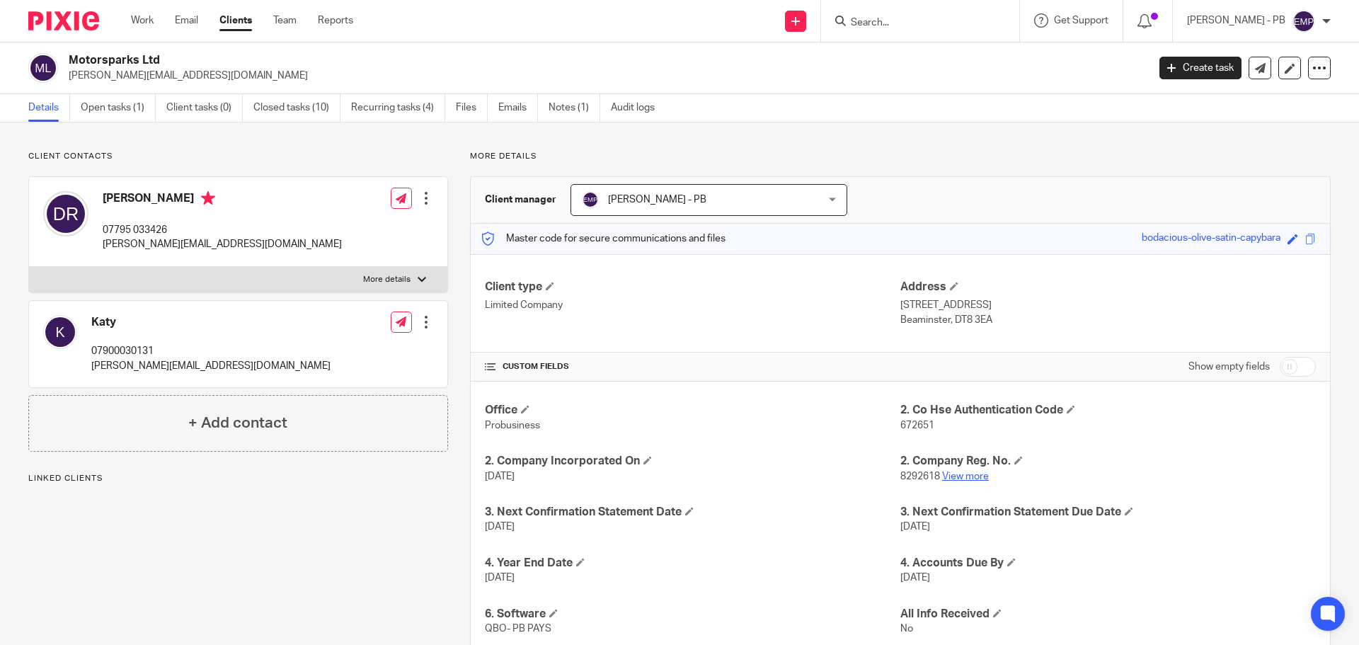
click at [963, 476] on link "View more" at bounding box center [965, 476] width 47 height 10
click at [181, 23] on link "Email" at bounding box center [186, 20] width 23 height 14
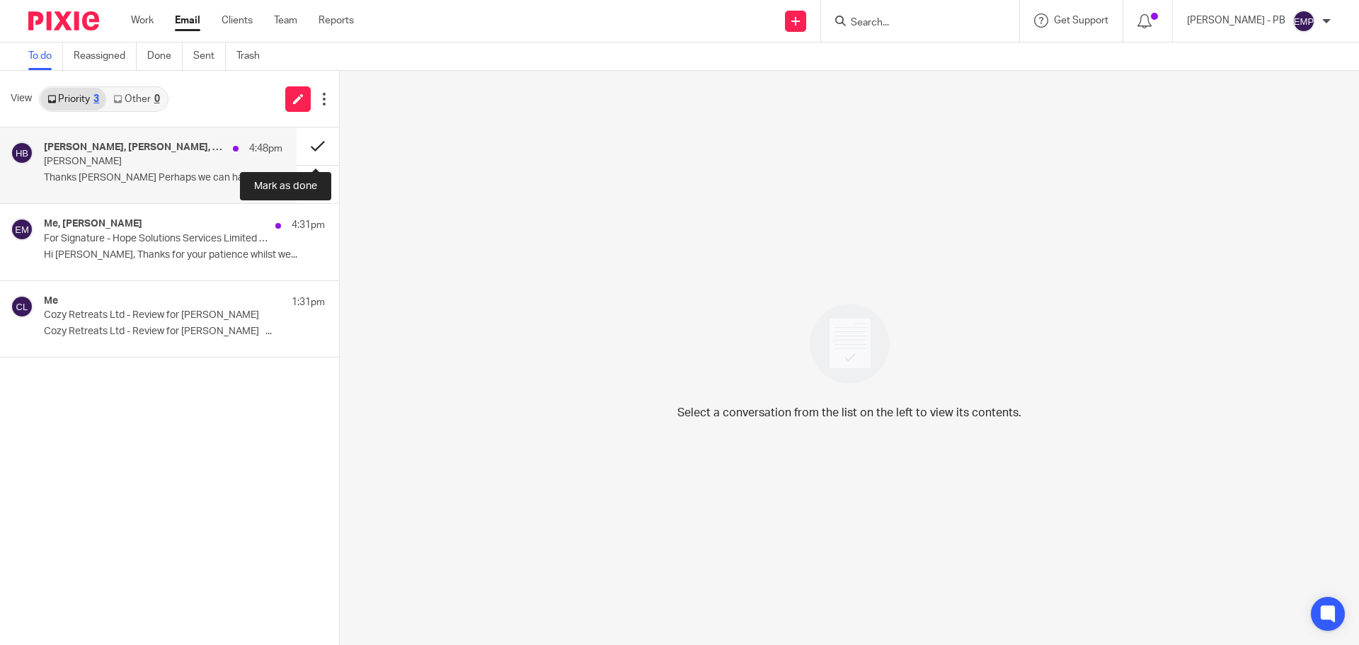
click at [313, 152] on button at bounding box center [317, 146] width 42 height 38
